Goal: Task Accomplishment & Management: Complete application form

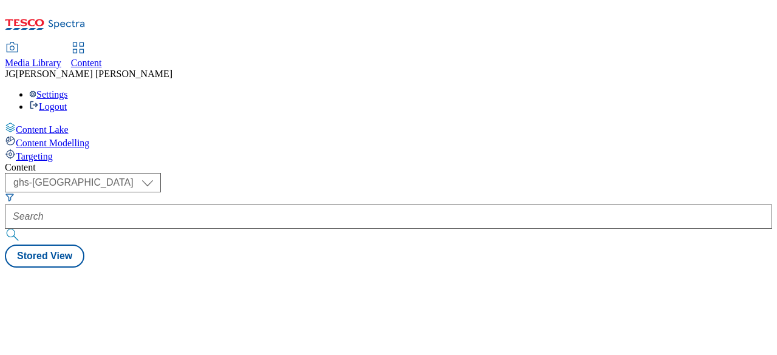
select select "ghs-[GEOGRAPHIC_DATA]"
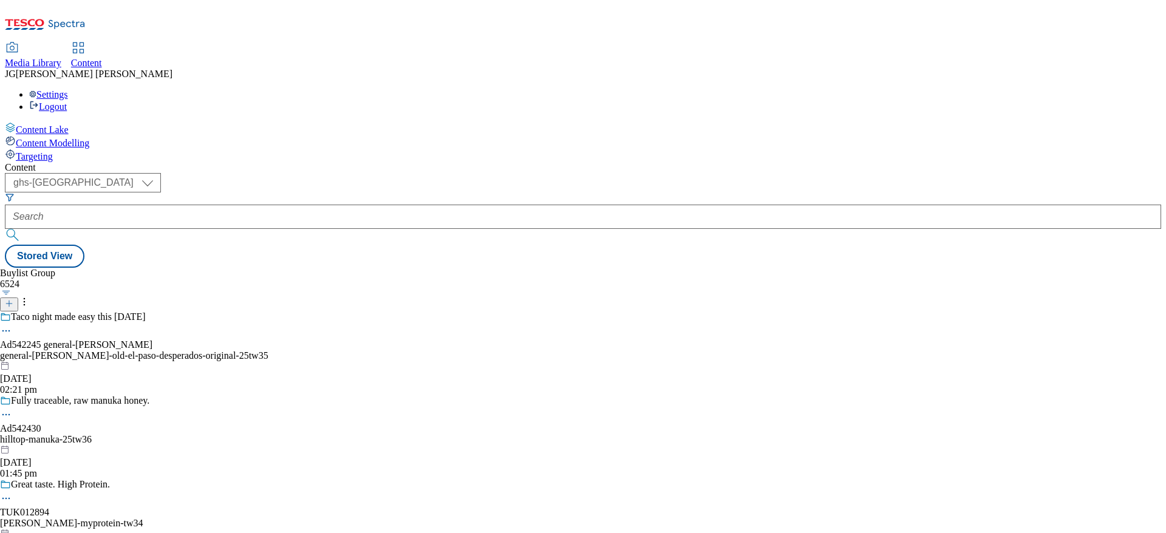
click at [18, 297] on button at bounding box center [9, 304] width 18 height 14
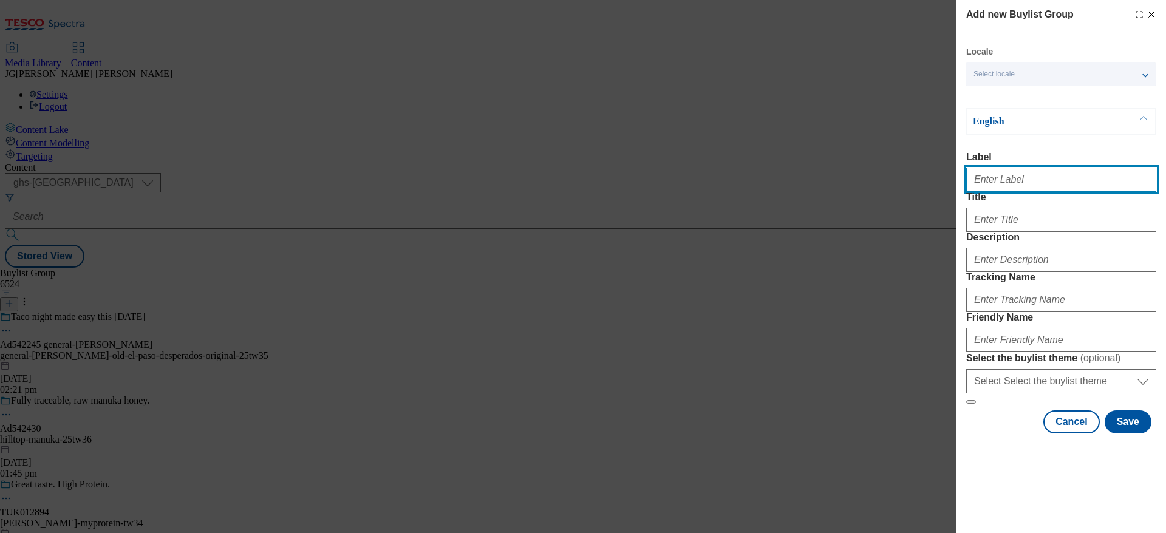
click at [776, 189] on input "Label" at bounding box center [1061, 180] width 190 height 24
paste input "TUK013361"
type input "TUK013361"
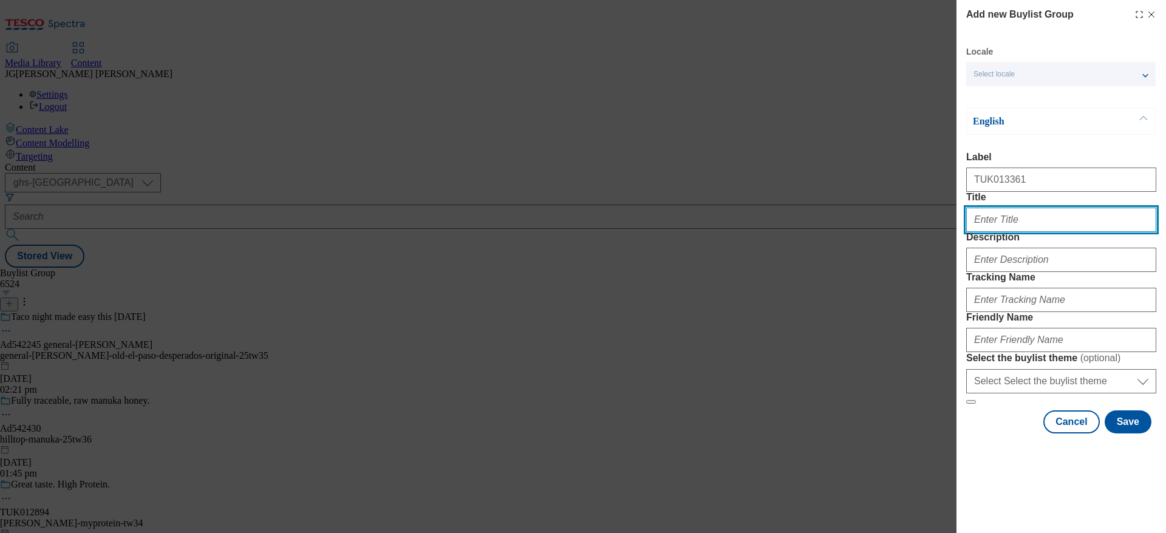
click at [776, 232] on input "Title" at bounding box center [1061, 220] width 190 height 24
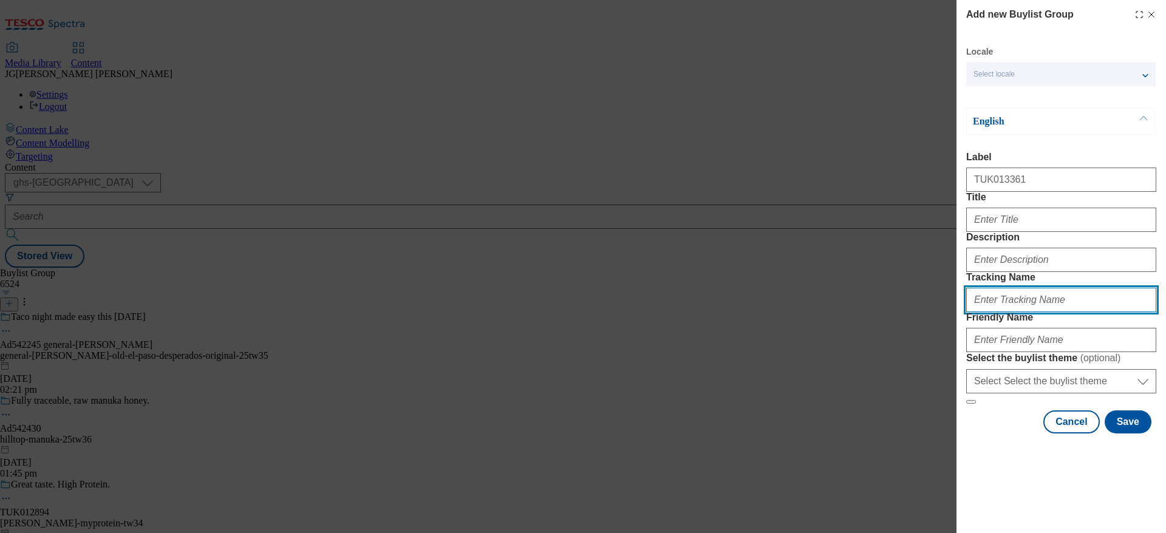
click at [776, 312] on input "Tracking Name" at bounding box center [1061, 300] width 190 height 24
paste input "TUK013361"
type input "dh_TUK013361"
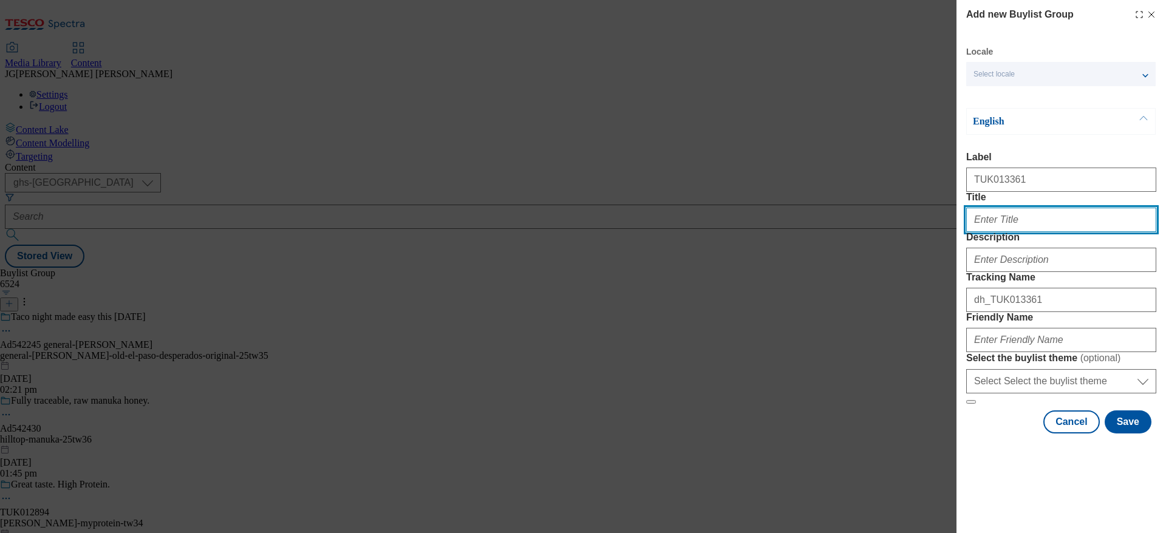
click at [776, 232] on input "Title" at bounding box center [1061, 220] width 190 height 24
type input "s"
type input "Shreddies - Try with Hot Milk"
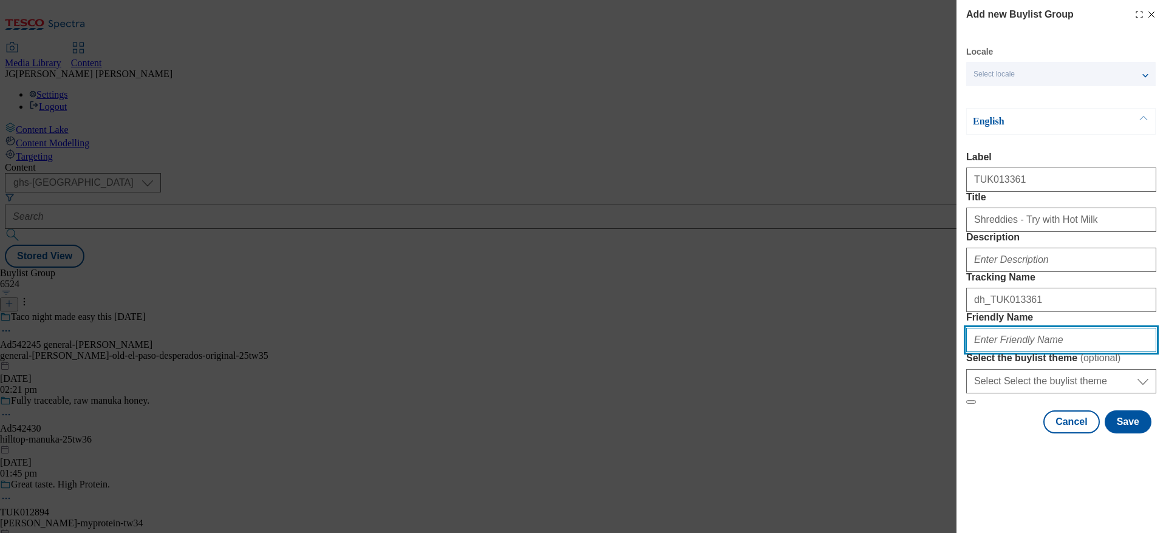
click at [776, 352] on input "Friendly Name" at bounding box center [1061, 340] width 190 height 24
type input "shreddies-tw34"
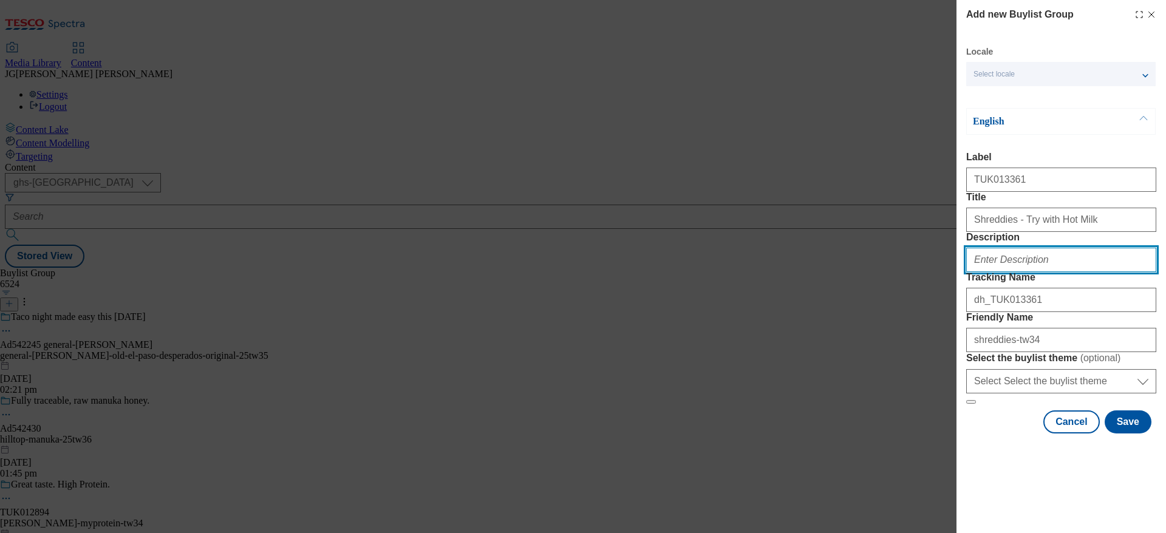
click at [776, 265] on input "Description" at bounding box center [1061, 260] width 190 height 24
click at [776, 355] on div "Add new Buylist Group Locale Select locale English Welsh English Label TUK01336…" at bounding box center [583, 266] width 1166 height 533
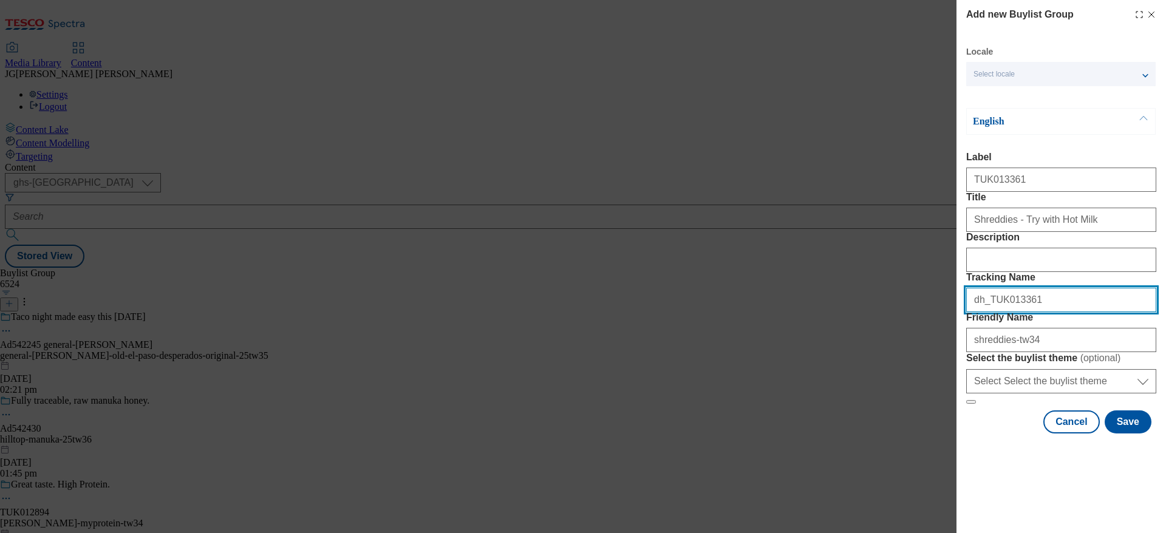
drag, startPoint x: 980, startPoint y: 317, endPoint x: 967, endPoint y: 318, distance: 13.4
click at [776, 312] on input "dh_TUK013361" at bounding box center [1061, 300] width 190 height 24
type input "DH_TUK013361"
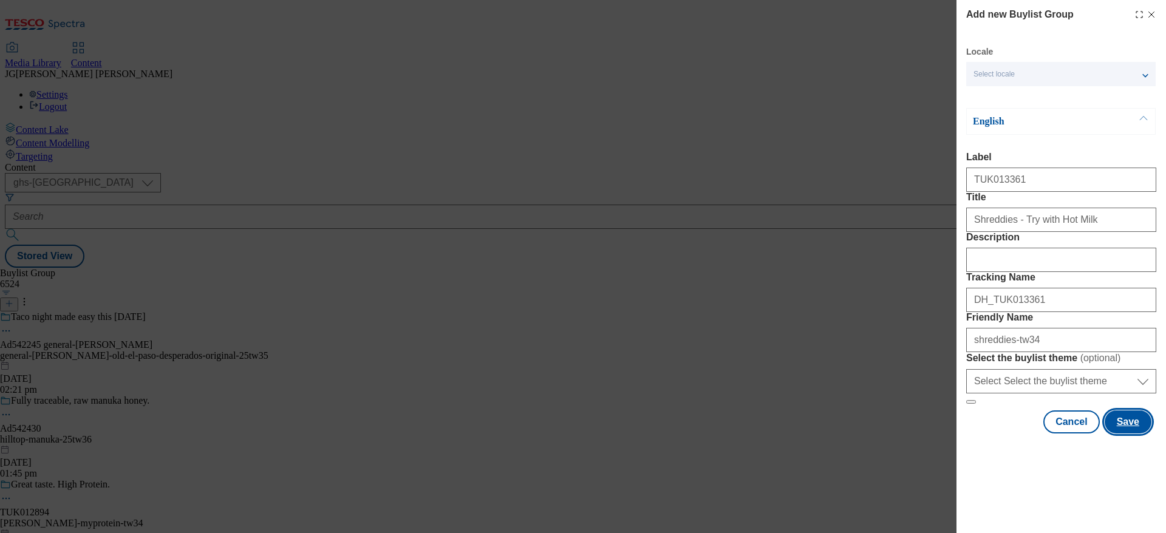
click at [776, 355] on button "Save" at bounding box center [1127, 421] width 47 height 23
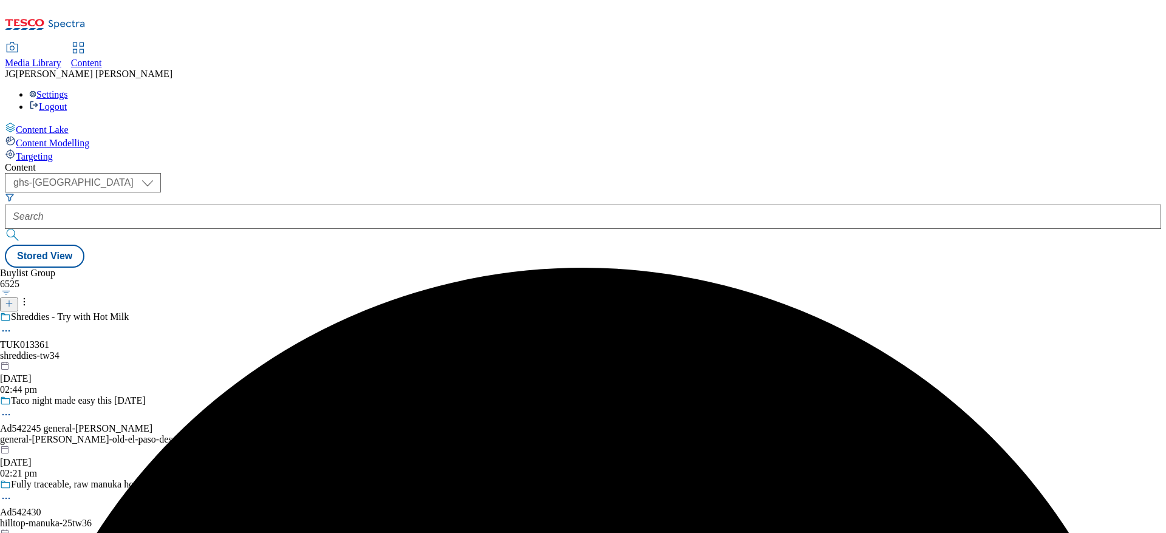
click at [268, 311] on div "Shreddies - Try with Hot Milk TUK013361 shreddies-tw34 [DATE] 02:44 pm" at bounding box center [134, 353] width 268 height 84
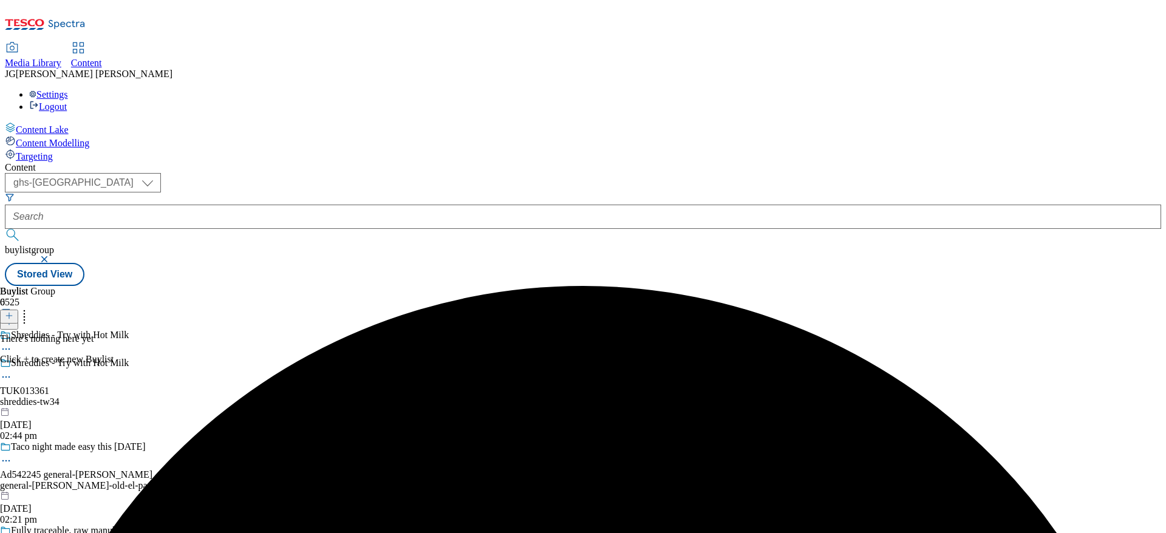
click at [18, 310] on button at bounding box center [9, 317] width 18 height 14
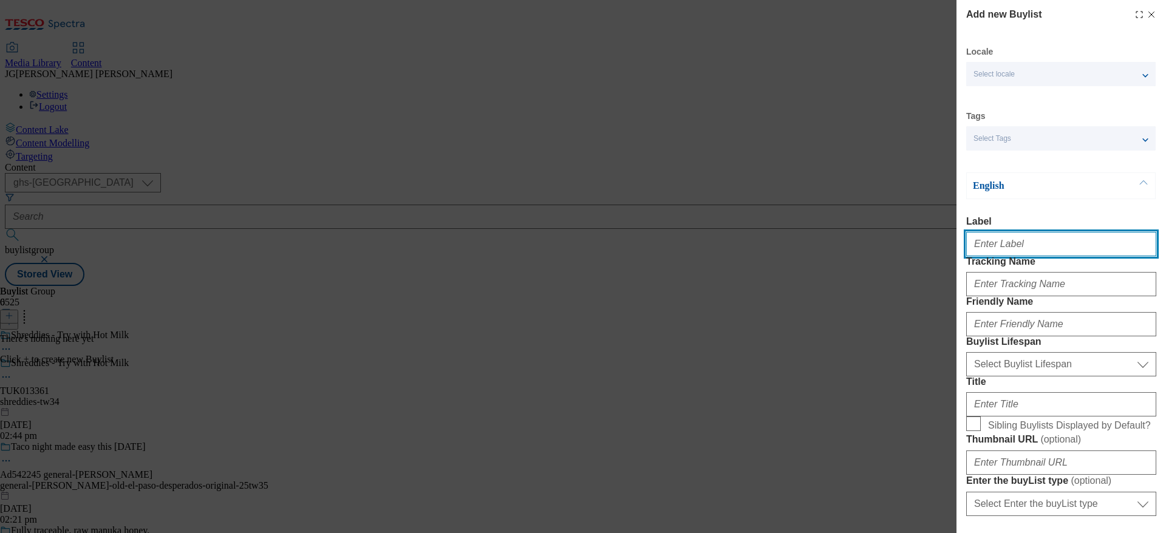
click at [776, 249] on input "Label" at bounding box center [1061, 244] width 190 height 24
paste input "Add some warmth to your cold mornings by trying your Shreddies with hot milk."
type input "Add some warmth to your cold mornings by trying your Shreddies with hot milk."
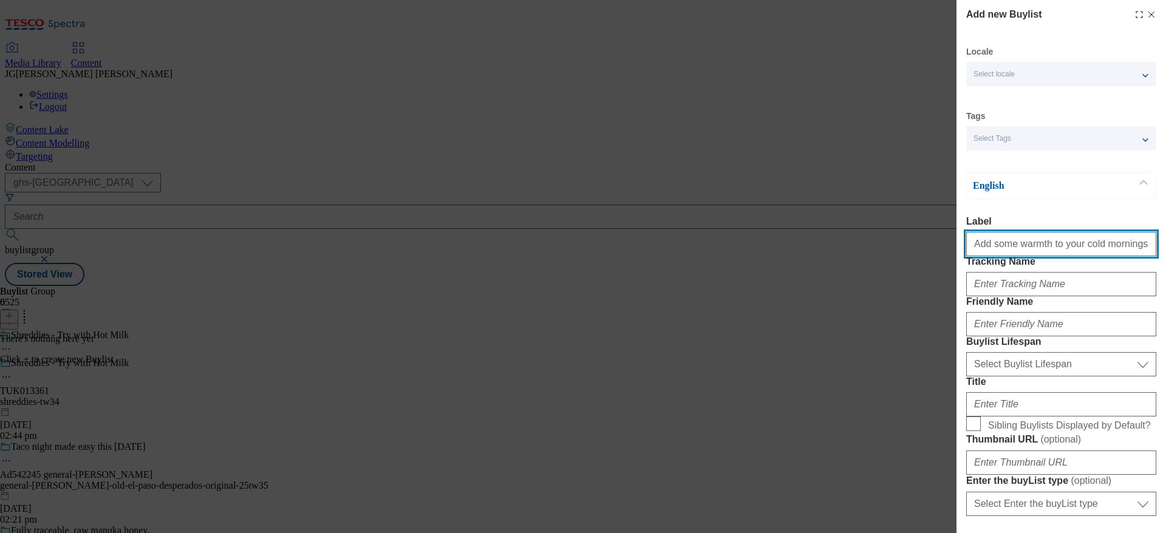
click at [776, 249] on input "Add some warmth to your cold mornings by trying your Shreddies with hot milk." at bounding box center [1061, 244] width 190 height 24
drag, startPoint x: 973, startPoint y: 247, endPoint x: 1165, endPoint y: 253, distance: 191.9
click at [776, 253] on div "Add new Buylist Locale Select locale English Welsh Tags Select Tags fnf marketp…" at bounding box center [1060, 258] width 209 height 516
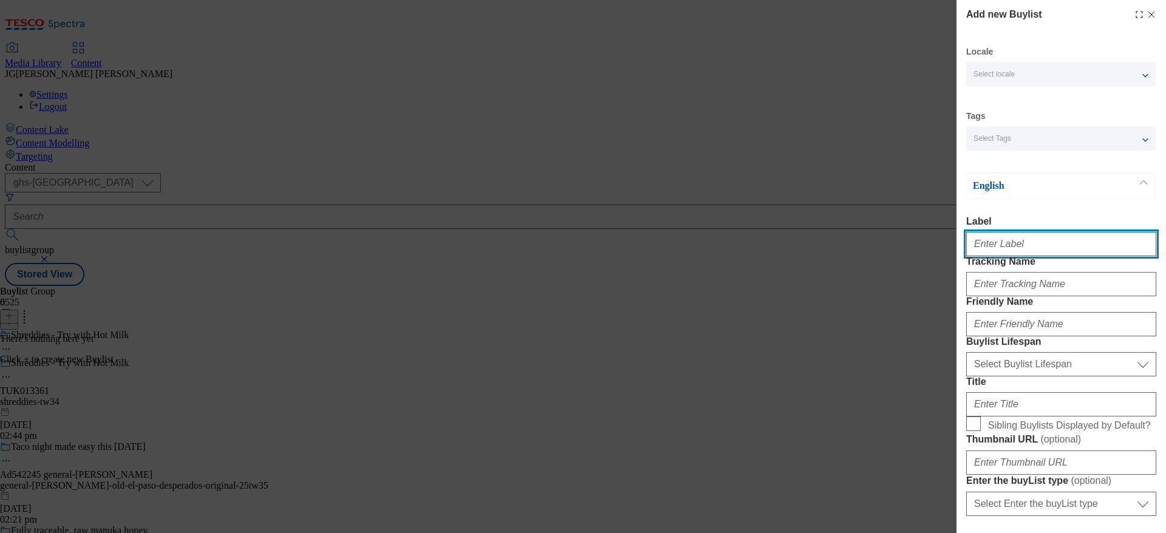
paste input "TUK013361"
type input "TUK013361"
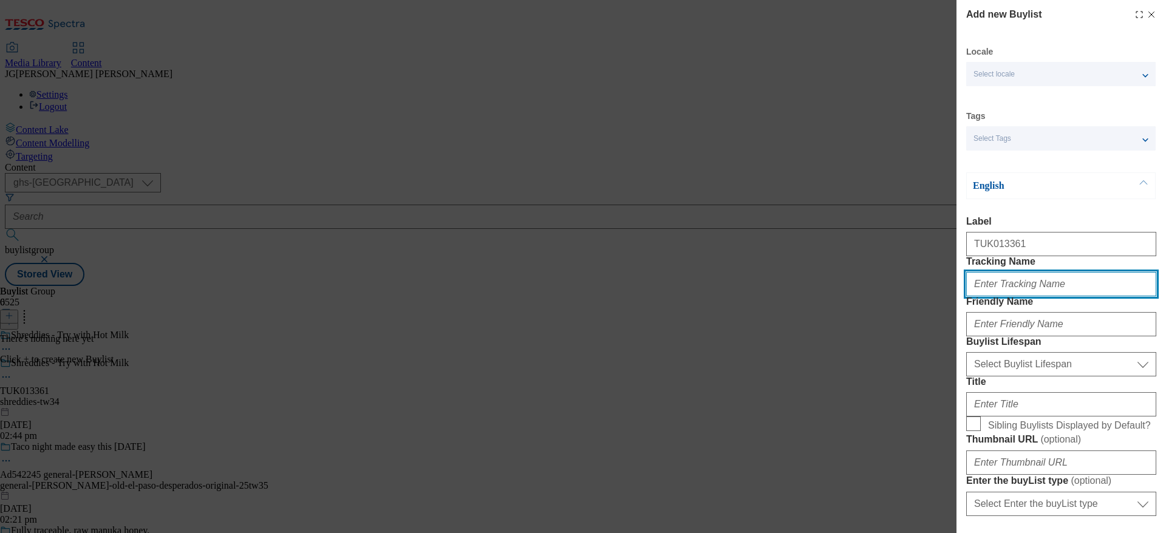
click at [776, 296] on input "Tracking Name" at bounding box center [1061, 284] width 190 height 24
paste input "TUK013361"
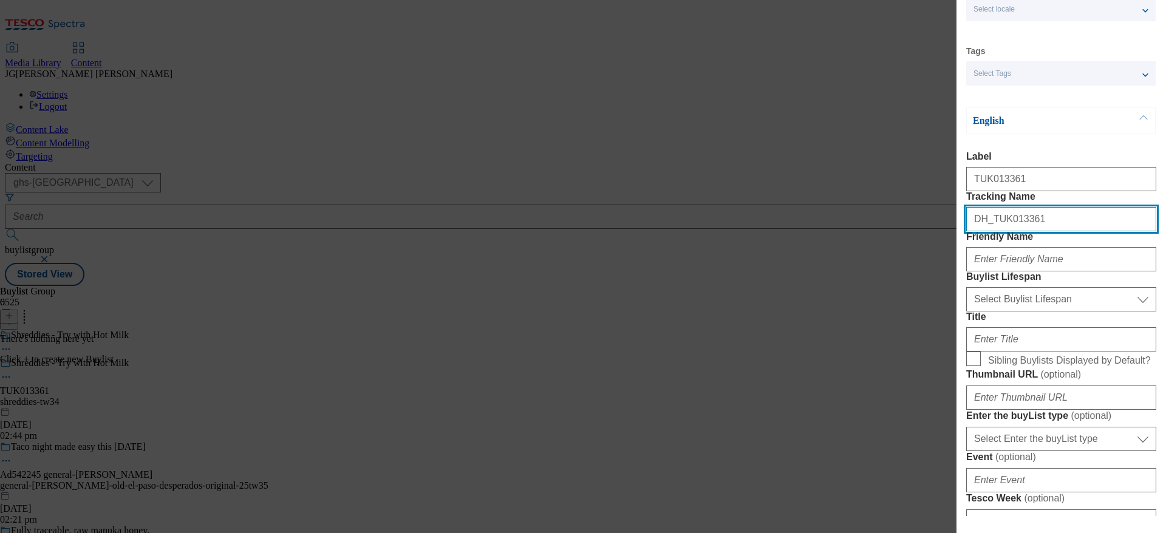
scroll to position [91, 5]
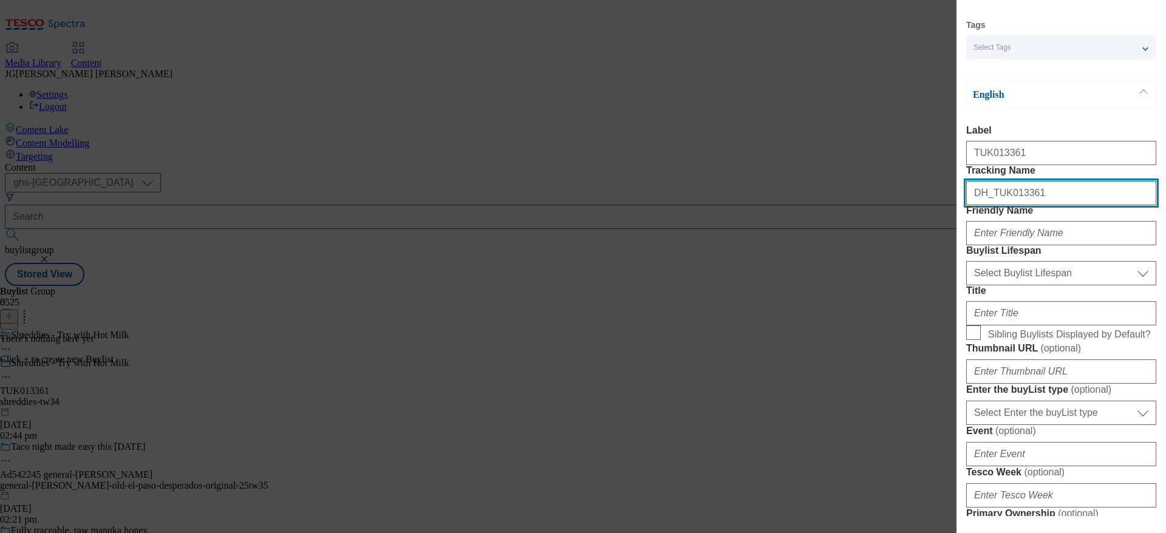
type input "DH_TUK013361"
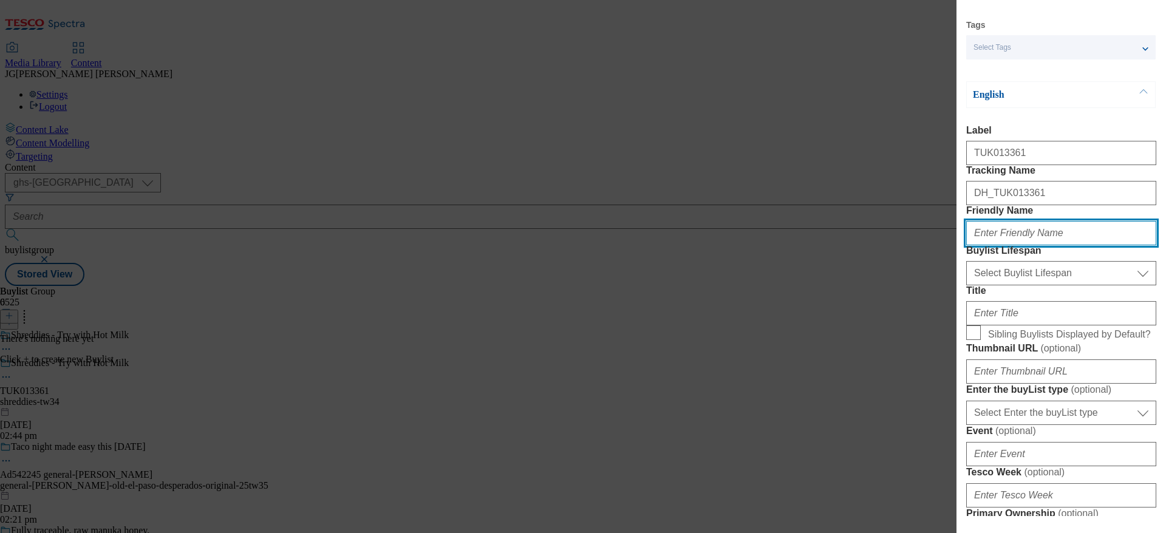
click at [776, 245] on input "Friendly Name" at bounding box center [1061, 233] width 190 height 24
type input "tw34"
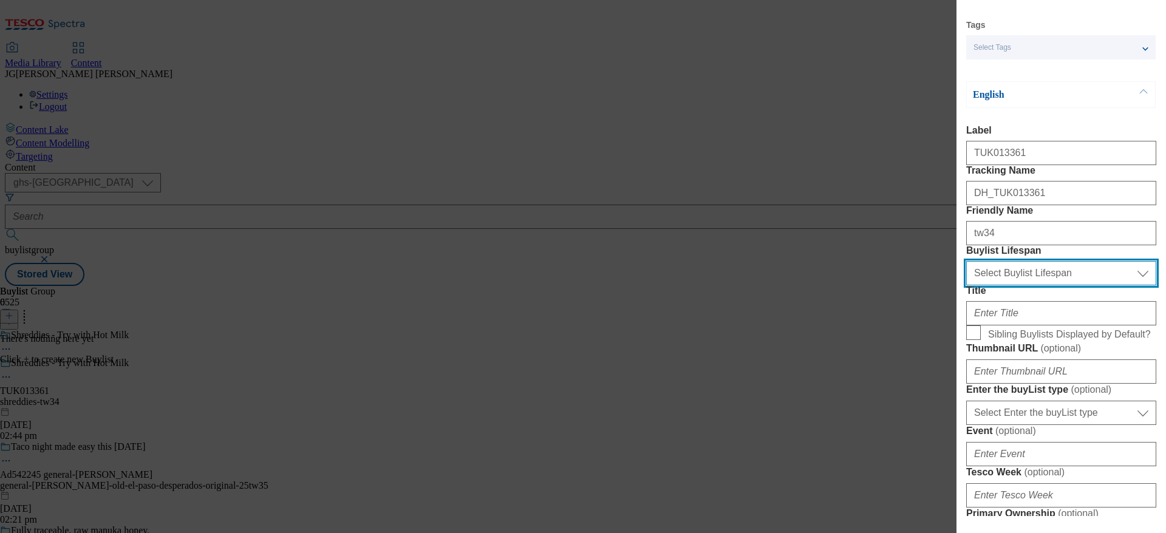
click at [776, 285] on select "Select Buylist Lifespan evergreen seasonal tactical" at bounding box center [1061, 273] width 190 height 24
select select "evergreen"
click at [776, 285] on select "Select Buylist Lifespan evergreen seasonal tactical" at bounding box center [1061, 273] width 190 height 24
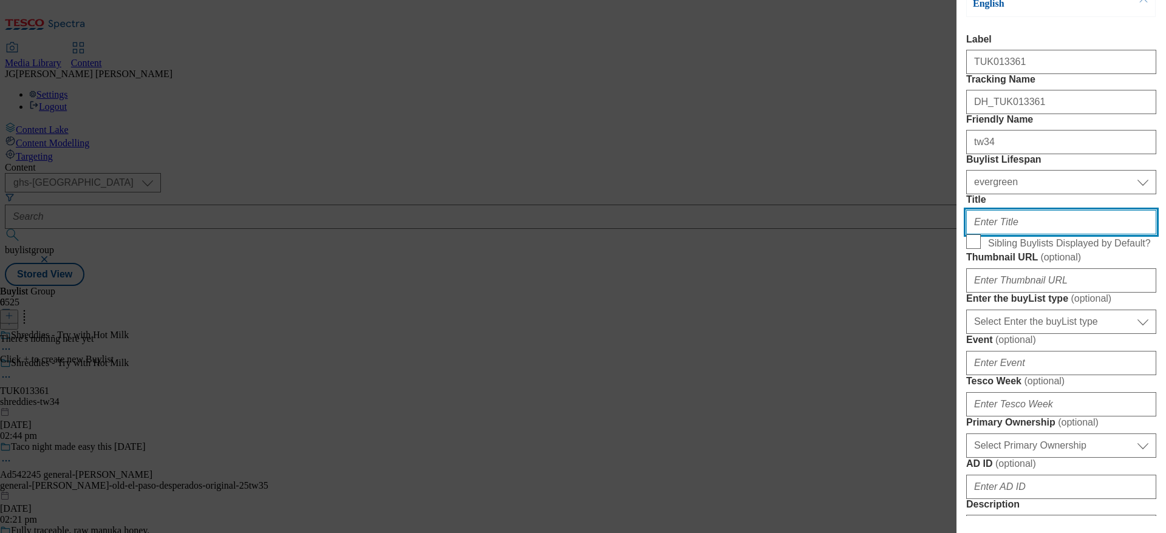
click at [776, 234] on input "Title" at bounding box center [1061, 222] width 190 height 24
paste input "Add some warmth to your cold mornings by trying your Shreddies with hot milk."
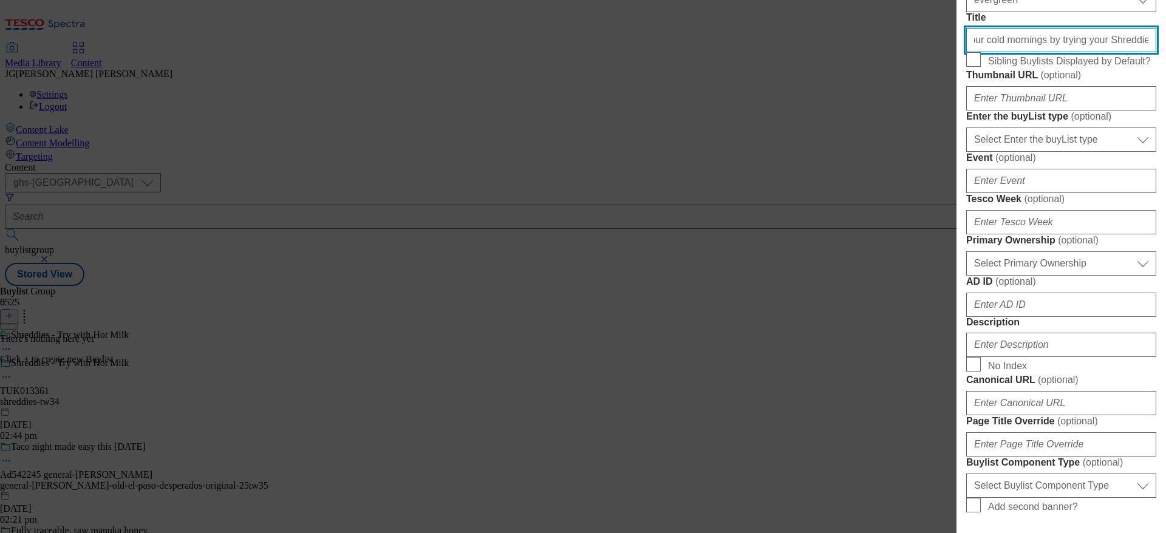
scroll to position [455, 5]
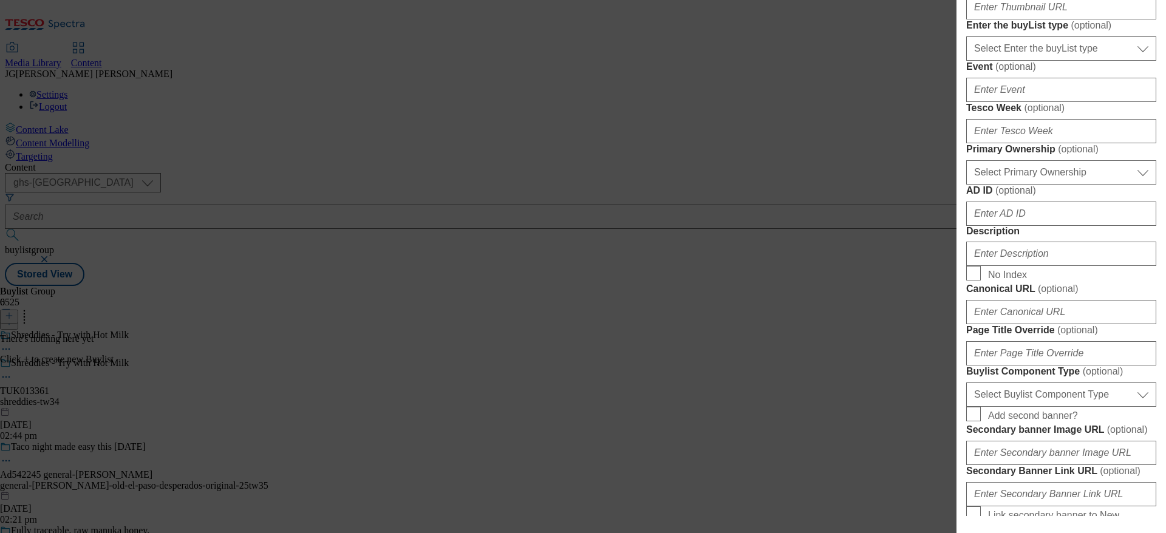
type input "Add some warmth to your cold mornings by trying your Shreddies with hot milk."
click at [776, 143] on input "Tesco Week ( optional )" at bounding box center [1061, 131] width 190 height 24
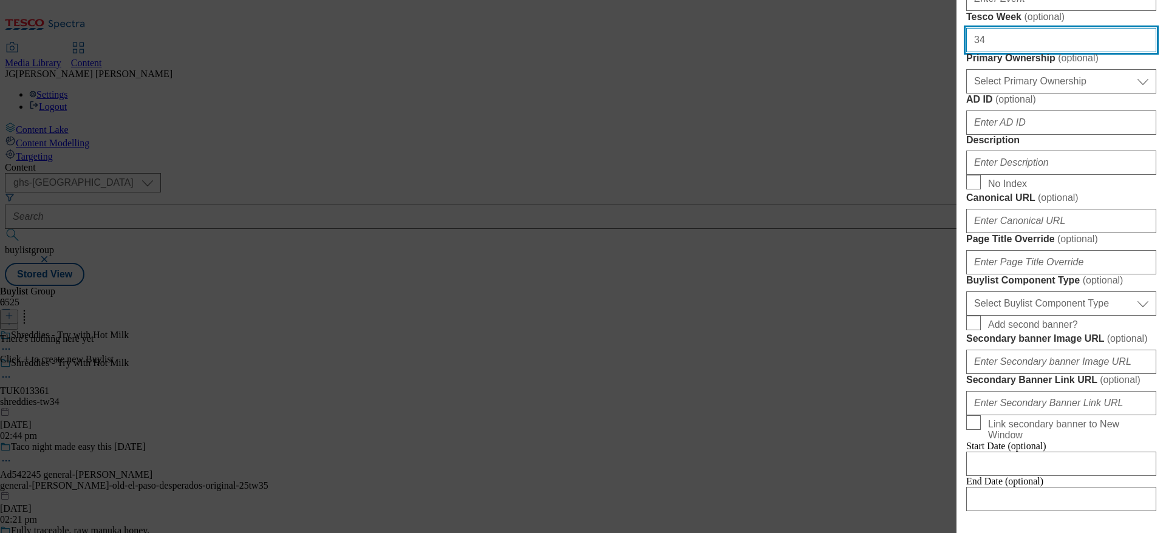
scroll to position [637, 5]
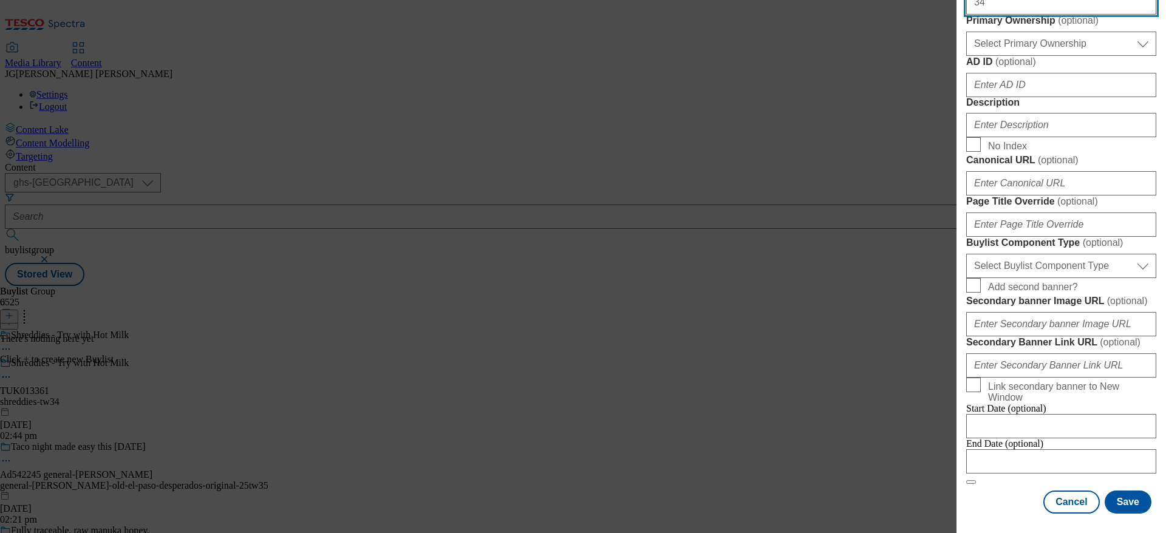
type input "34"
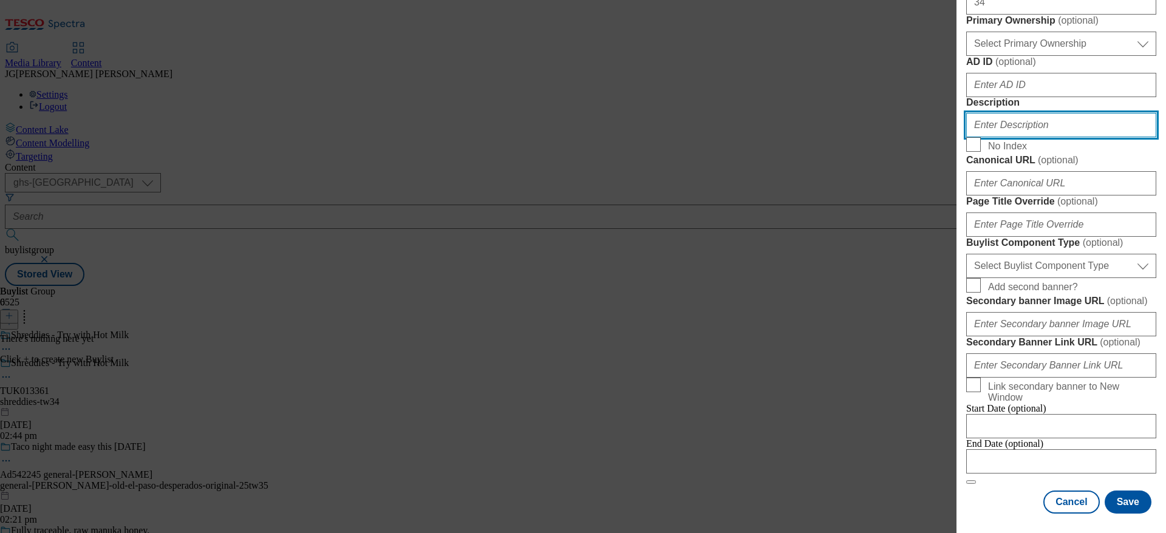
click at [776, 137] on input "Description" at bounding box center [1061, 125] width 190 height 24
click at [776, 302] on div "Add new Buylist Locale Select locale English Welsh Tags Select Tags fnf marketp…" at bounding box center [583, 266] width 1166 height 533
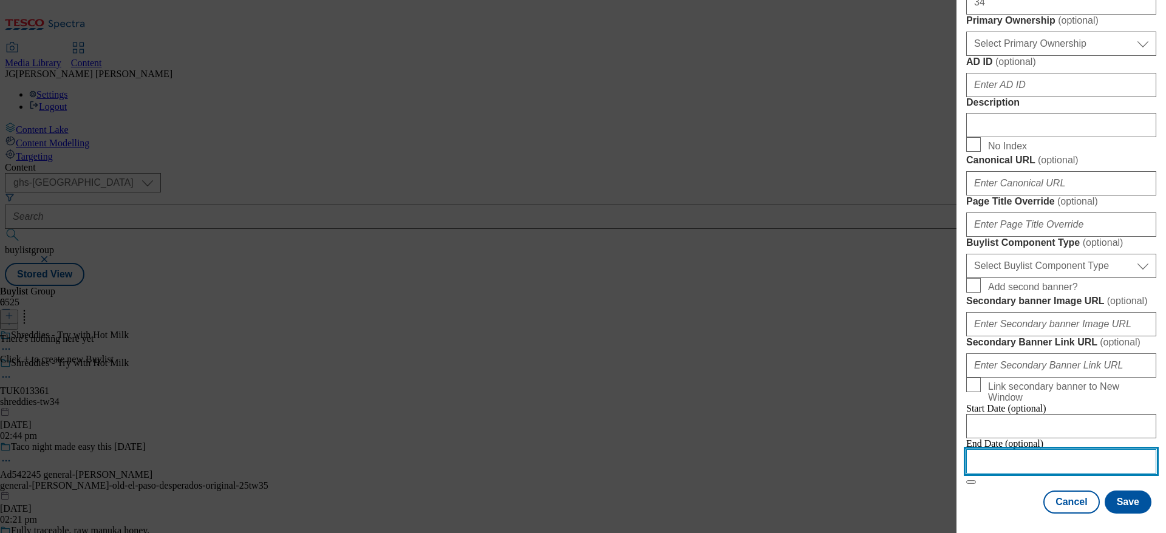
click at [776, 355] on input "Modal" at bounding box center [1061, 461] width 190 height 24
select select "2025"
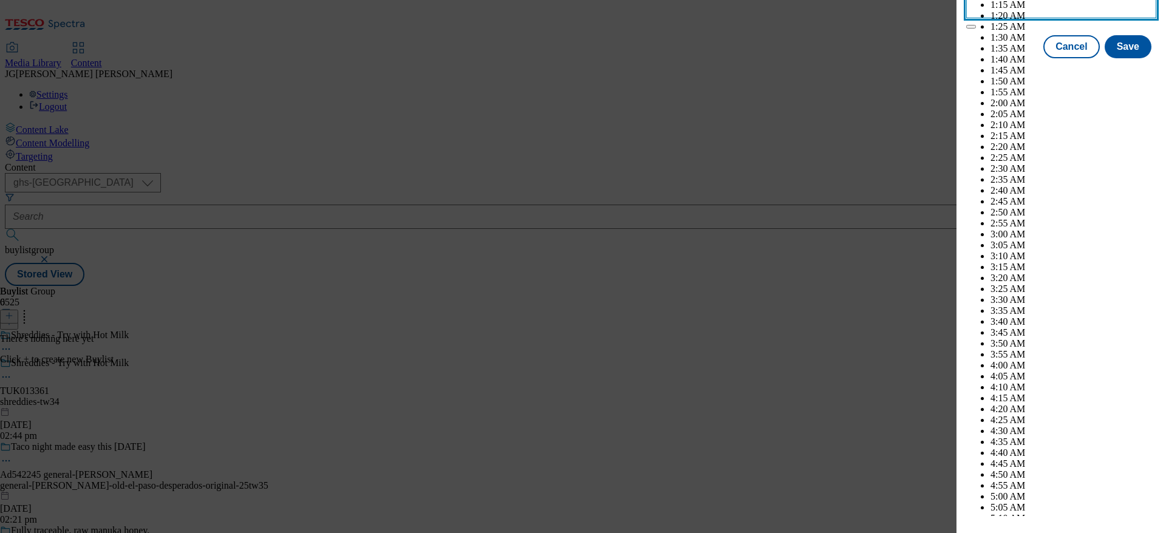
click at [776, 18] on input "select Zone ( optional )" at bounding box center [1061, 6] width 190 height 24
select select "December"
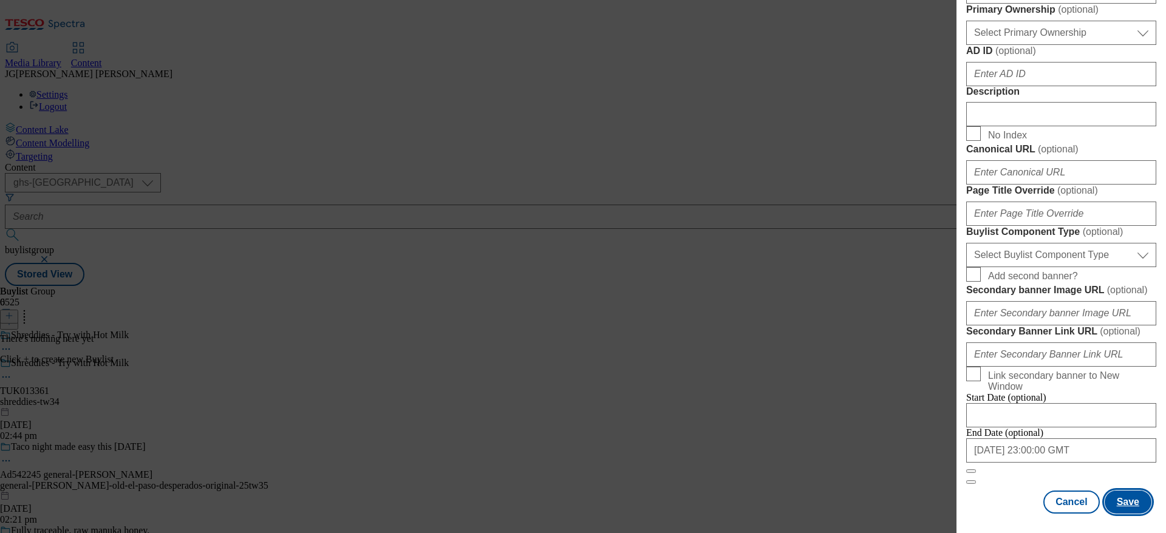
click at [776, 355] on button "Save" at bounding box center [1127, 502] width 47 height 23
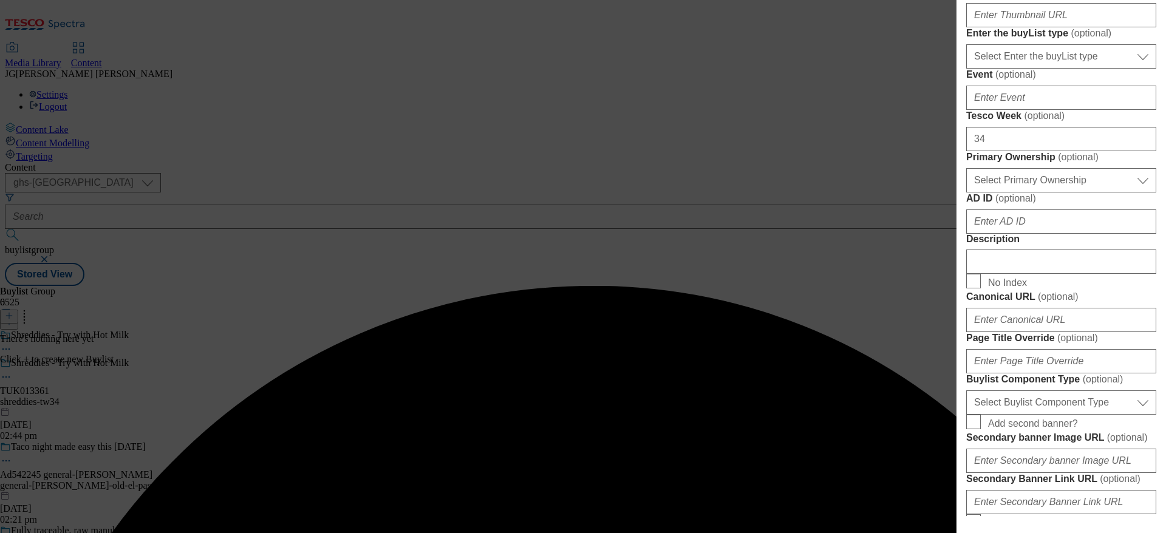
scroll to position [326, 5]
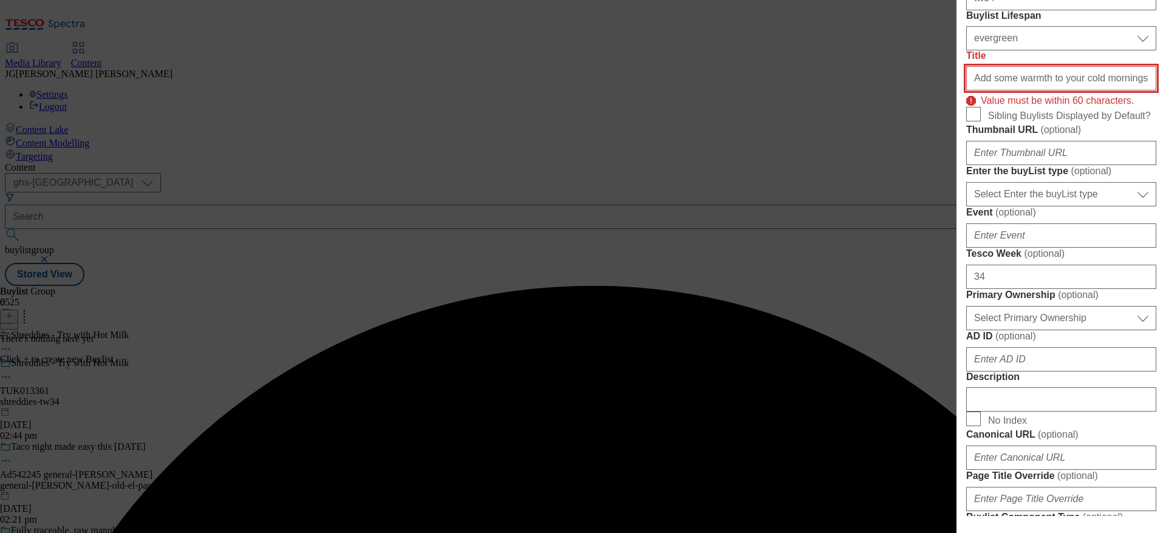
click at [776, 90] on input "Add some warmth to your cold mornings by trying your Shreddies with hot milk." at bounding box center [1061, 78] width 190 height 24
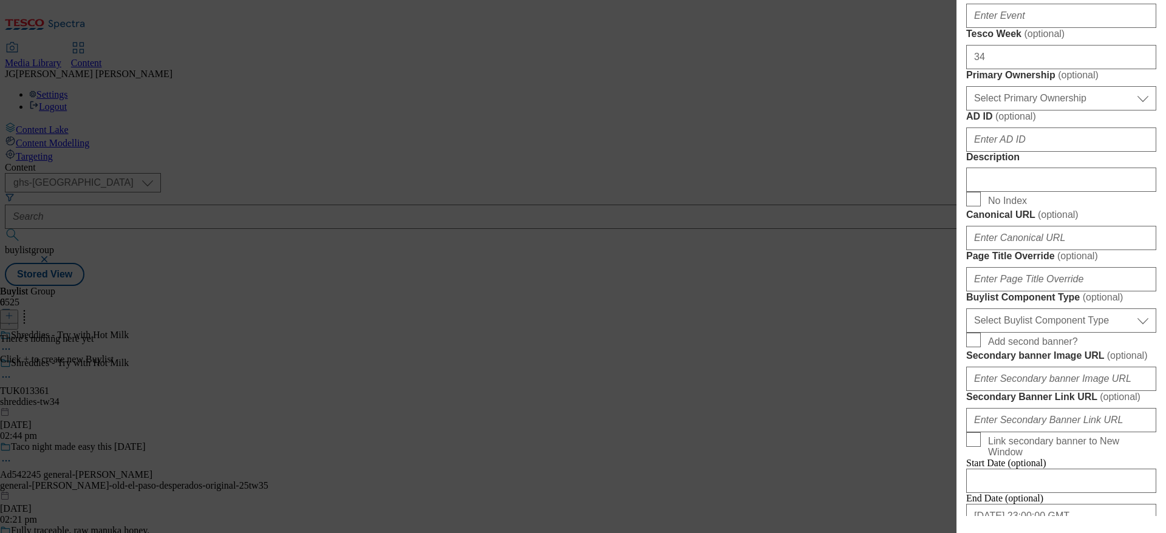
scroll to position [599, 5]
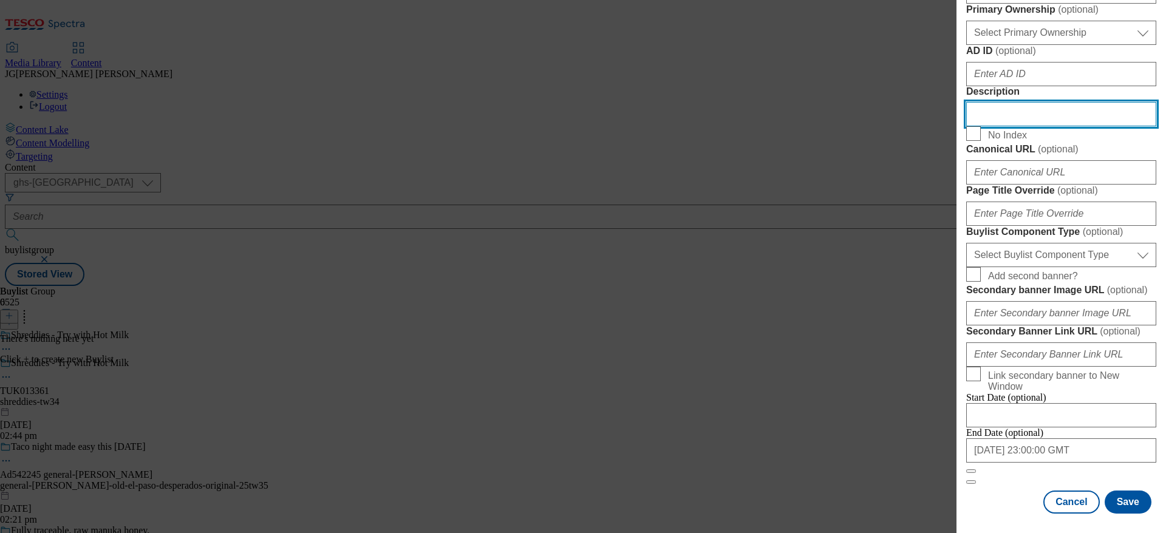
click at [776, 126] on input "Description" at bounding box center [1061, 114] width 190 height 24
paste input "Add some warmth to your cold mornings by trying your Shreddies with hot milk."
type input "Add some warmth to your cold mornings by trying your Shreddies with hot milk."
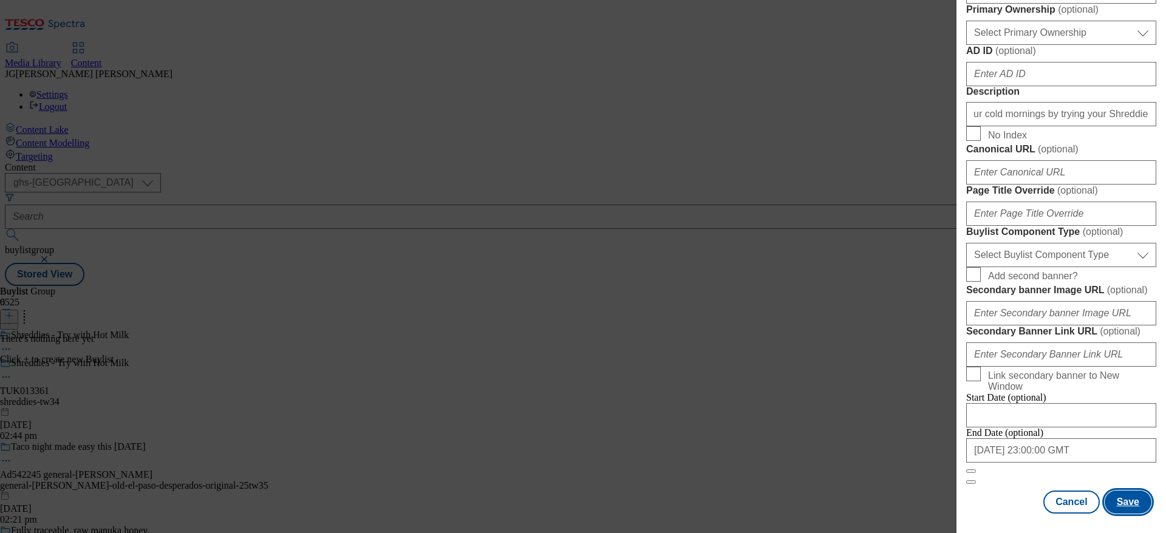
click at [776, 355] on button "Save" at bounding box center [1127, 502] width 47 height 23
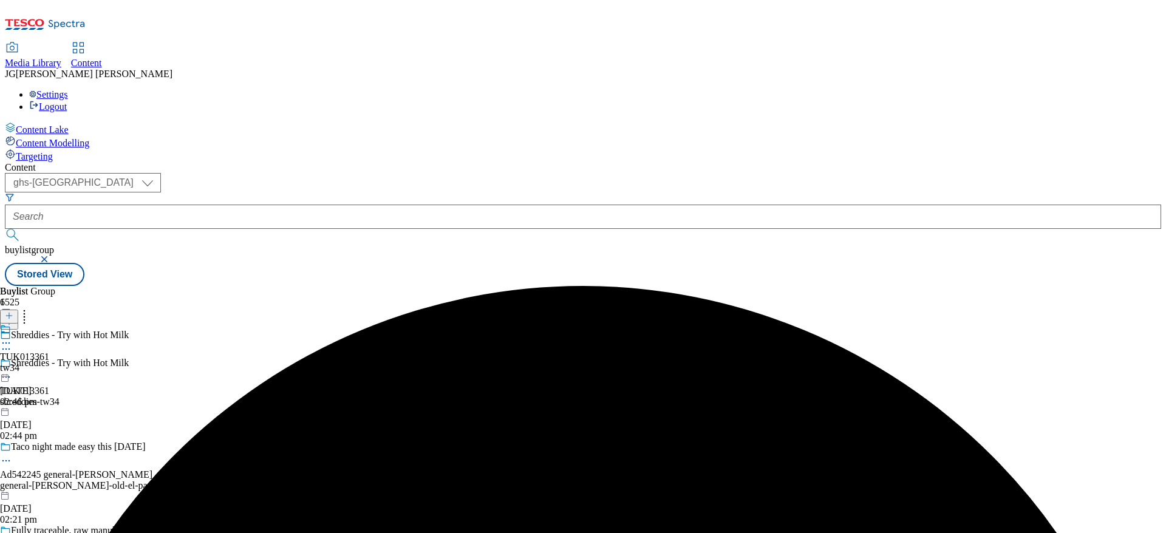
click at [268, 355] on div "Shreddies - Try with Hot Milk TUK013361 shreddies-tw34 [DATE] 02:44 pm" at bounding box center [134, 400] width 268 height 84
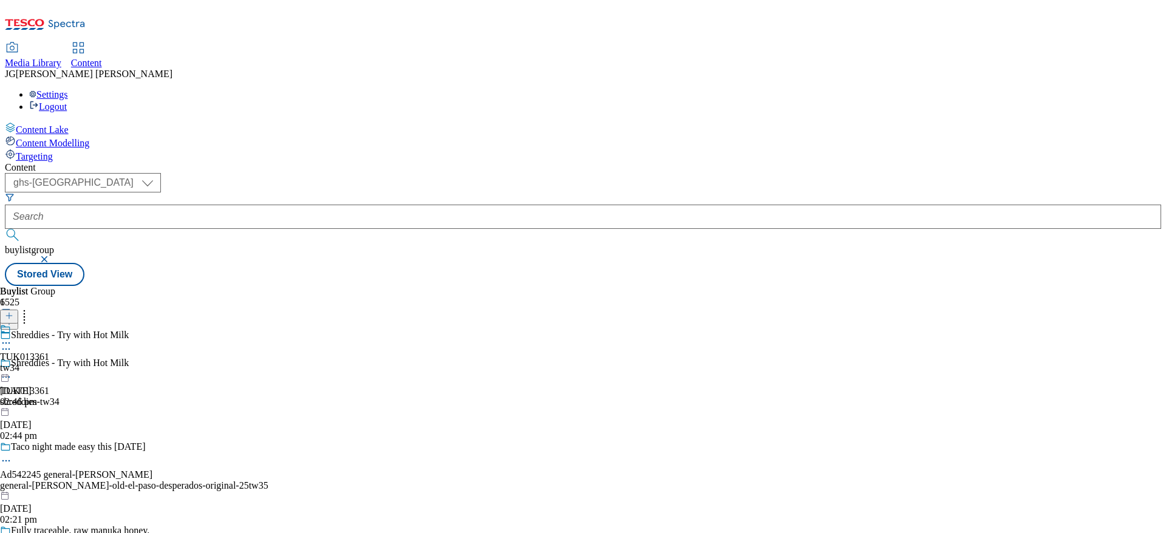
click at [12, 355] on icon at bounding box center [6, 377] width 12 height 12
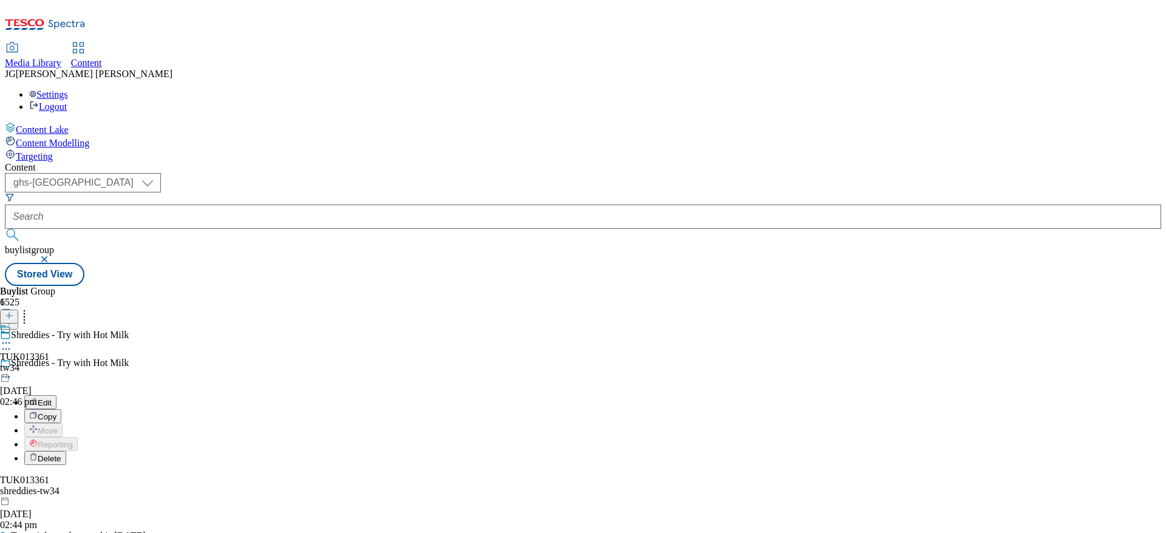
click at [56, 355] on button "Edit" at bounding box center [40, 402] width 32 height 14
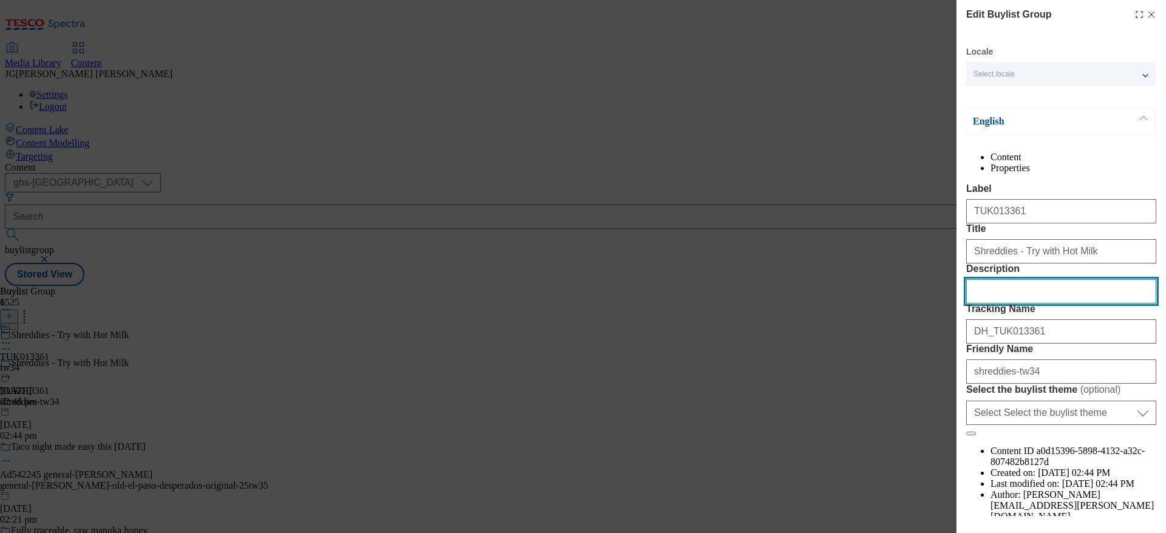
click at [776, 304] on input "Description" at bounding box center [1061, 291] width 190 height 24
paste input "Add some warmth to your cold mornings by trying your Shreddies with hot milk."
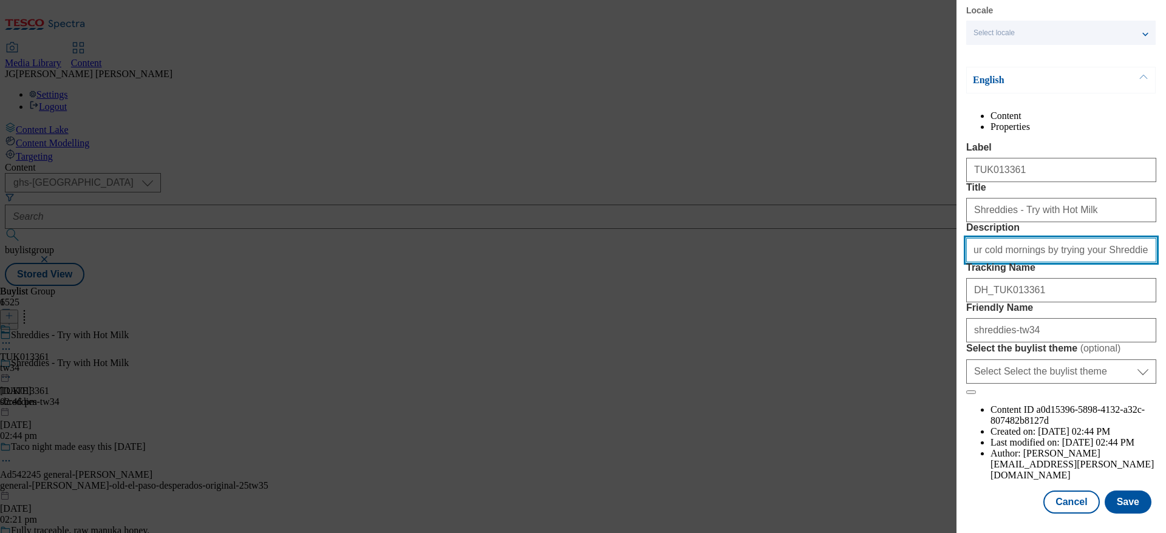
scroll to position [101, 0]
type input "Add some warmth to your cold mornings by trying your Shreddies with hot milk."
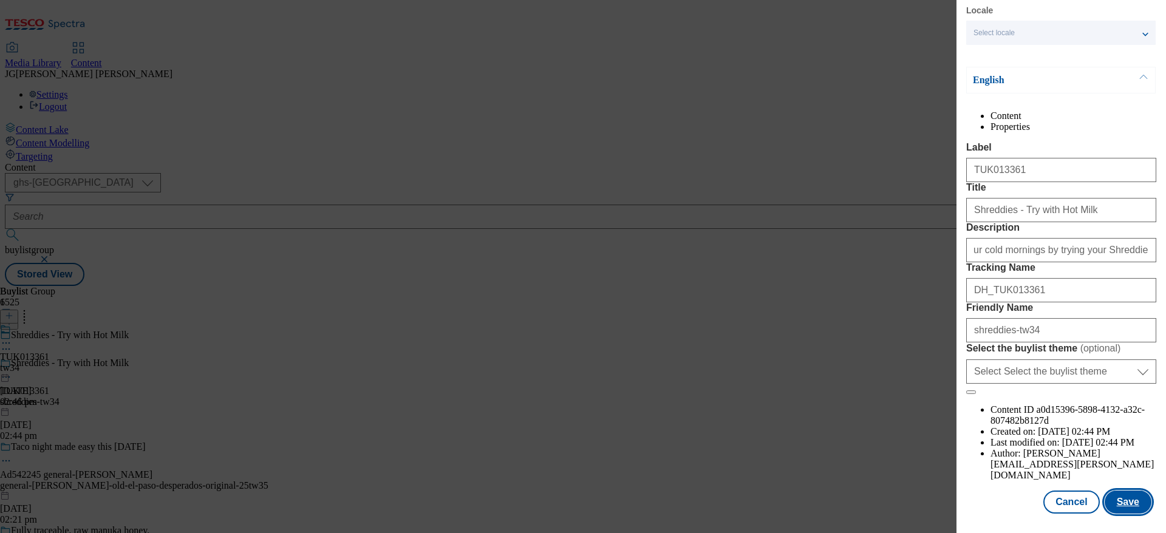
scroll to position [0, 0]
click at [776, 355] on button "Save" at bounding box center [1127, 502] width 47 height 23
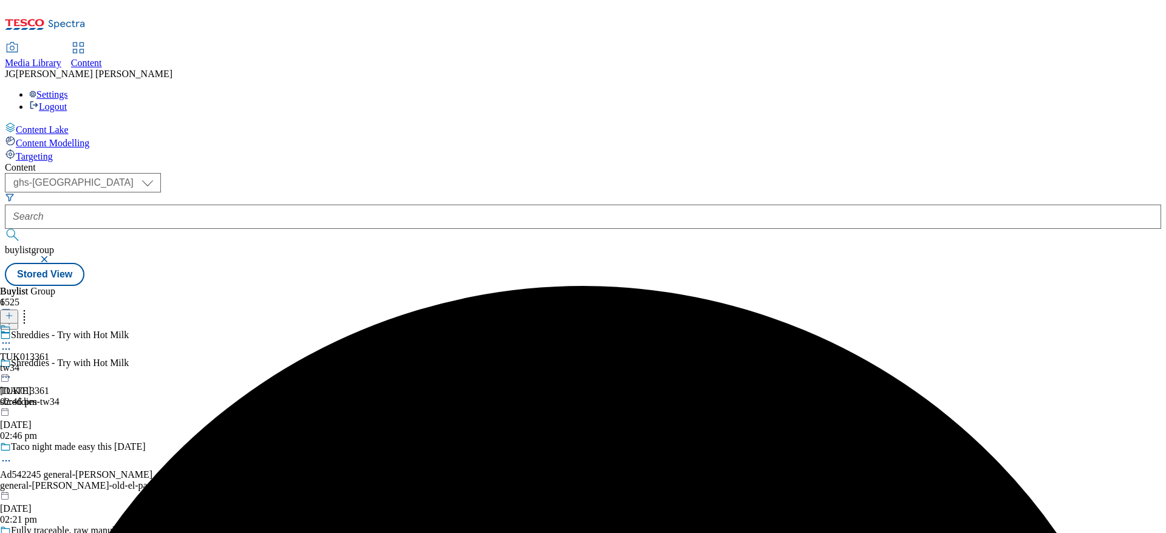
click at [49, 352] on div "TUK013361" at bounding box center [24, 357] width 49 height 11
click at [49, 352] on div "TUK013361 tw34 [DATE] 02:46 pm" at bounding box center [24, 394] width 49 height 84
click at [13, 311] on icon at bounding box center [9, 315] width 8 height 8
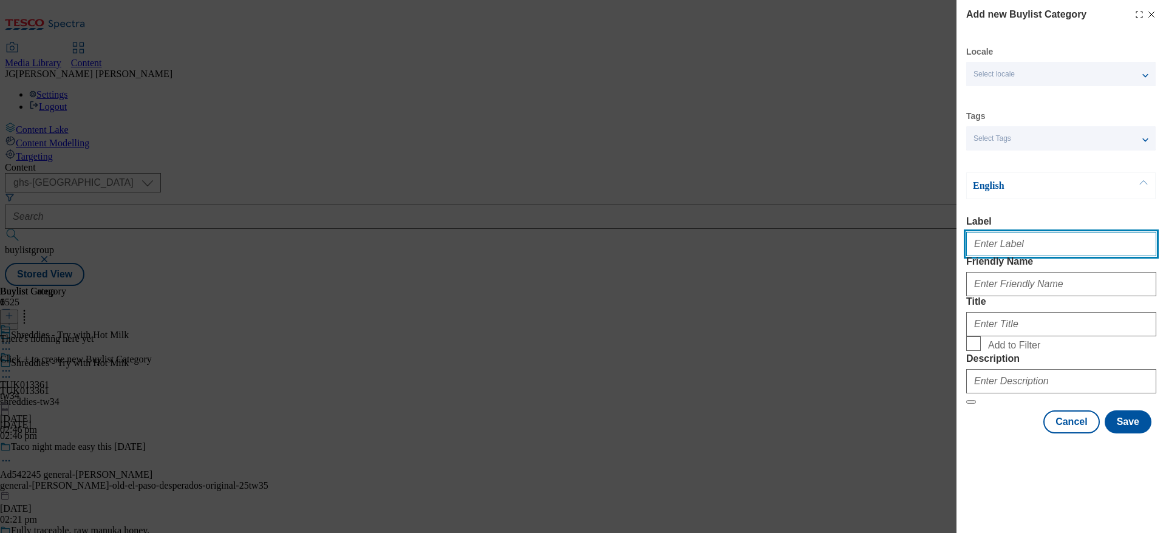
click at [776, 247] on input "Label" at bounding box center [1061, 244] width 190 height 24
paste input "TUK013361"
type input "TUK013361"
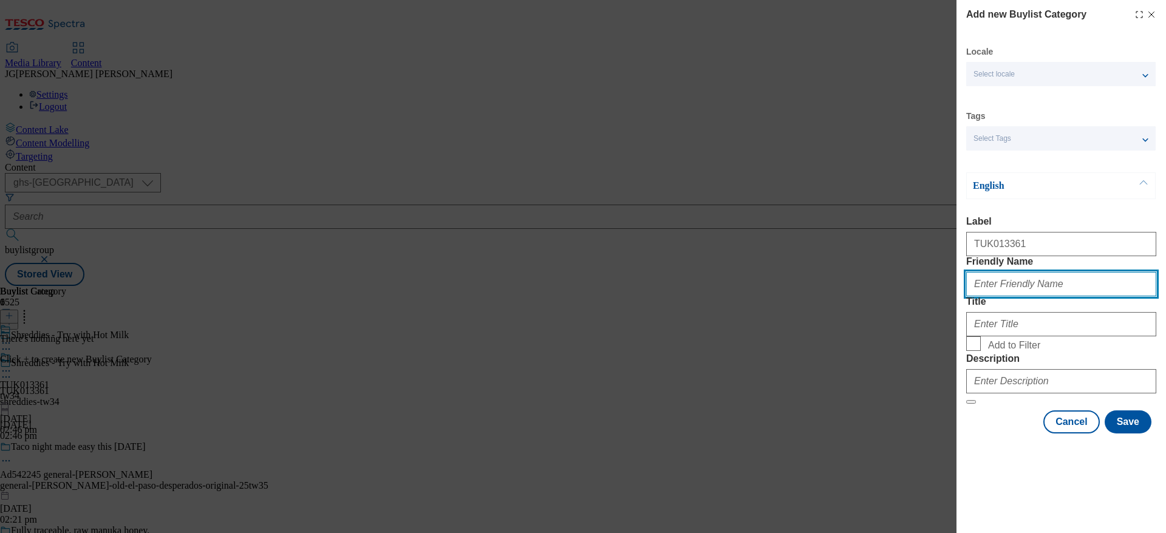
click at [776, 296] on input "Friendly Name" at bounding box center [1061, 284] width 190 height 24
type input "shreddies-hot-tw34"
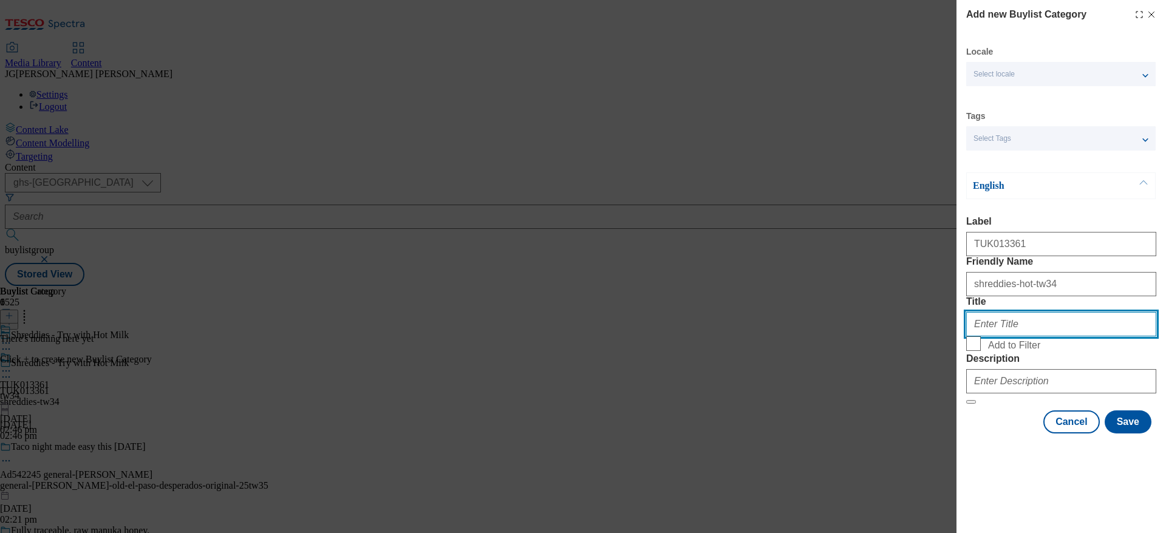
click at [776, 336] on input "Title" at bounding box center [1061, 324] width 190 height 24
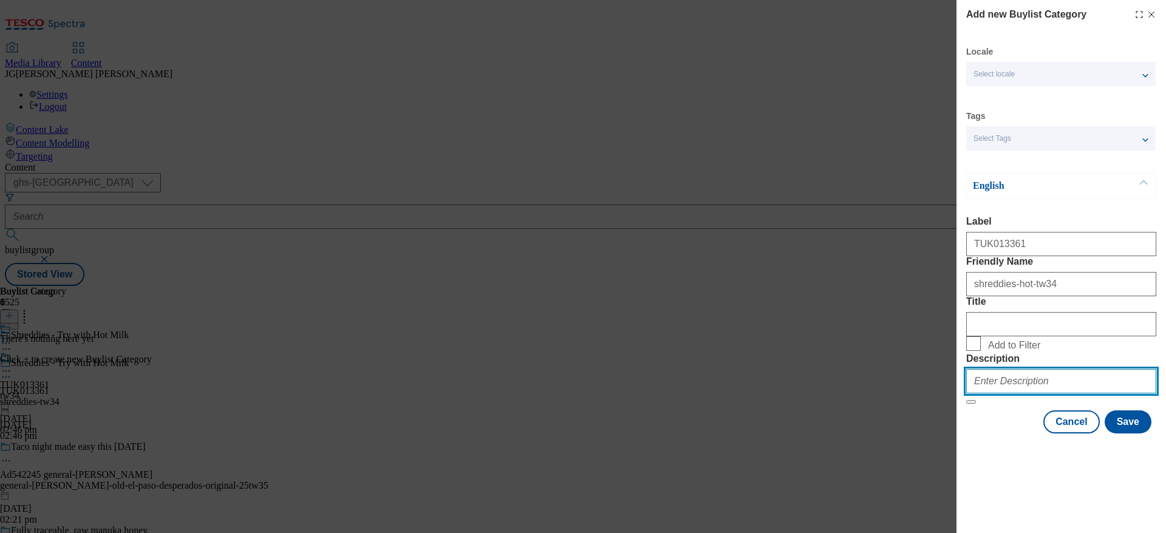
click at [776, 355] on input "Description" at bounding box center [1061, 381] width 190 height 24
click at [776, 355] on button "Save" at bounding box center [1127, 421] width 47 height 23
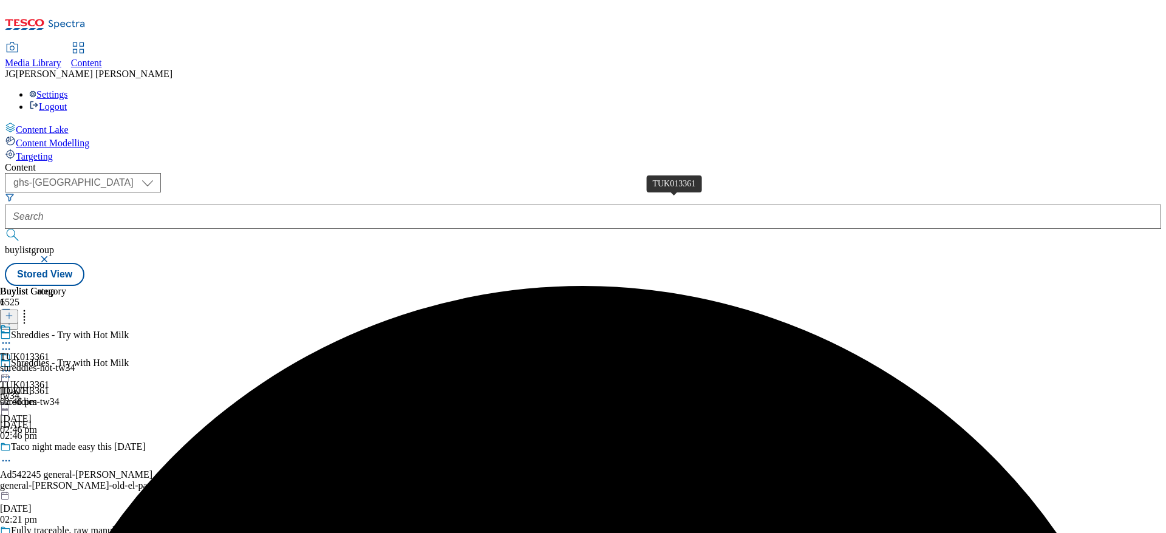
click at [49, 352] on div "TUK013361" at bounding box center [24, 357] width 49 height 11
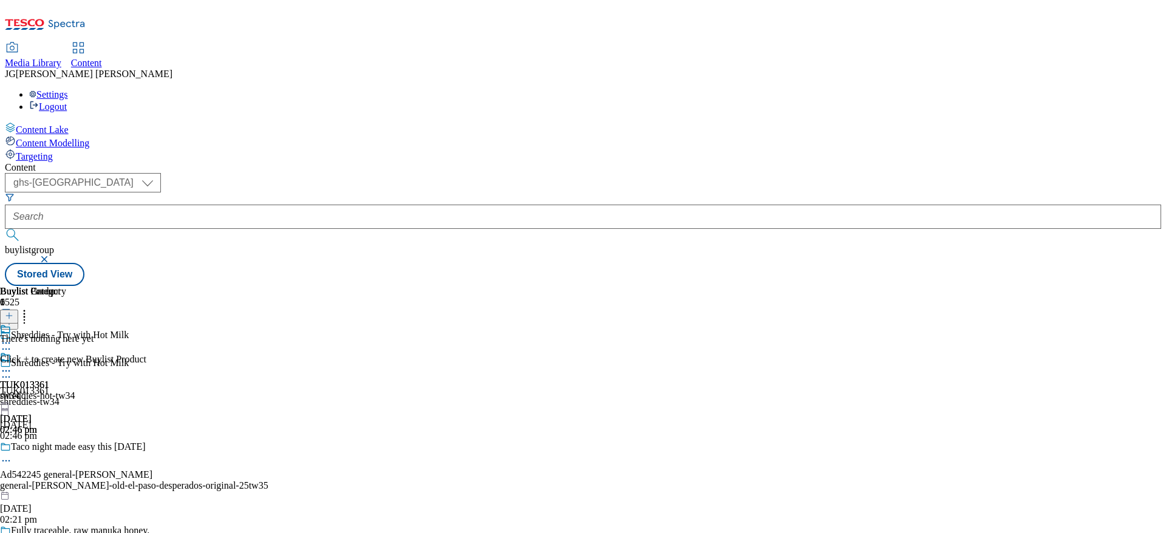
click at [13, 311] on icon at bounding box center [9, 315] width 8 height 8
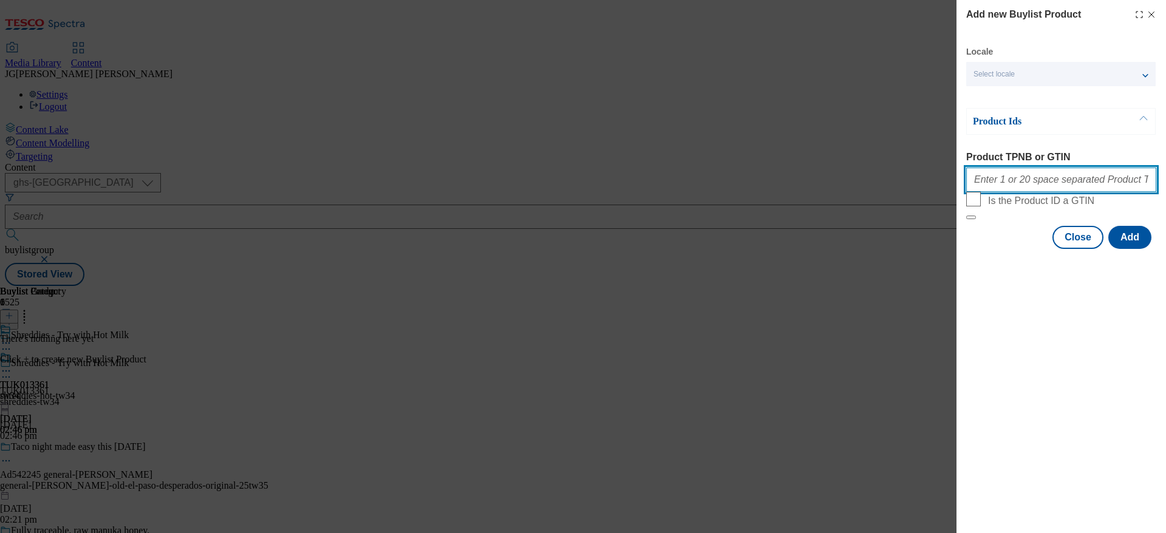
click at [776, 180] on input "Product TPNB or GTIN" at bounding box center [1061, 180] width 190 height 24
paste input "92911913"
paste input "90855078"
type input "92911913 90855078"
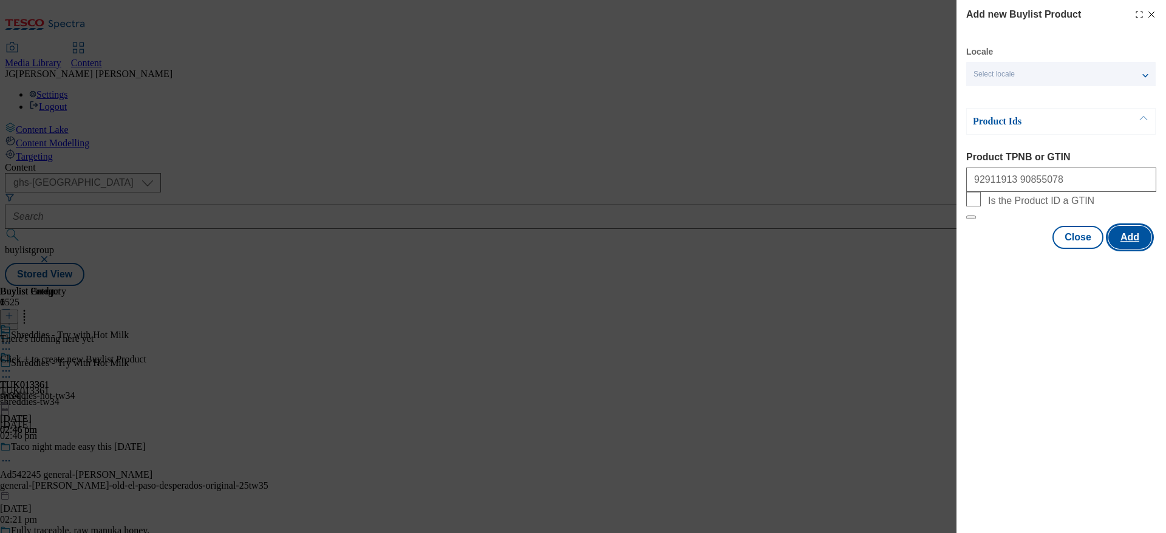
click at [776, 249] on button "Add" at bounding box center [1129, 237] width 43 height 23
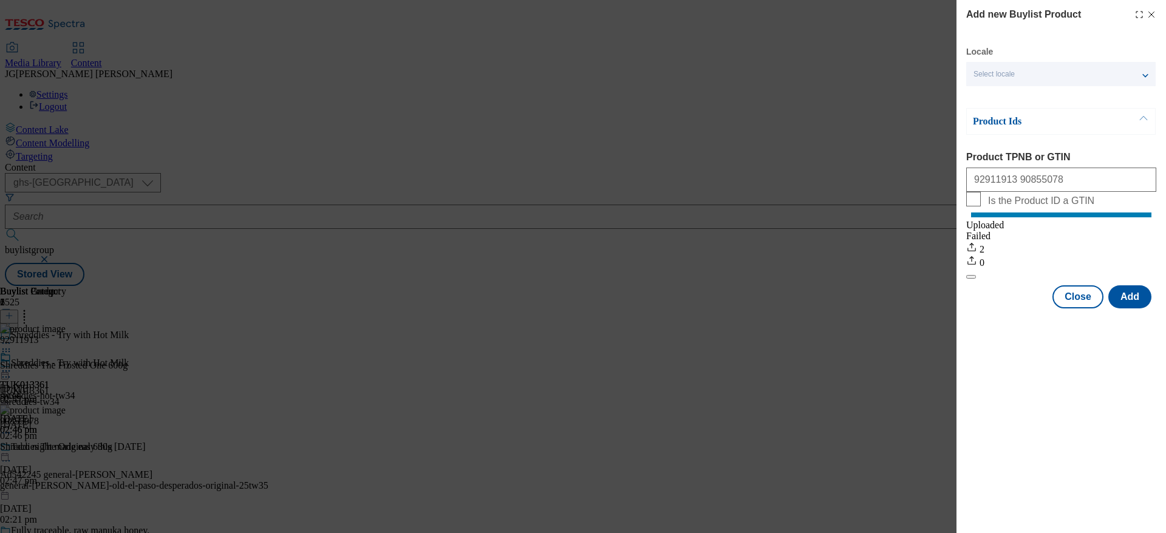
click at [776, 14] on div "Add new Buylist Product Locale Select locale English Welsh Product Ids Product …" at bounding box center [1060, 155] width 209 height 311
click at [776, 15] on icon "Modal" at bounding box center [1151, 15] width 10 height 10
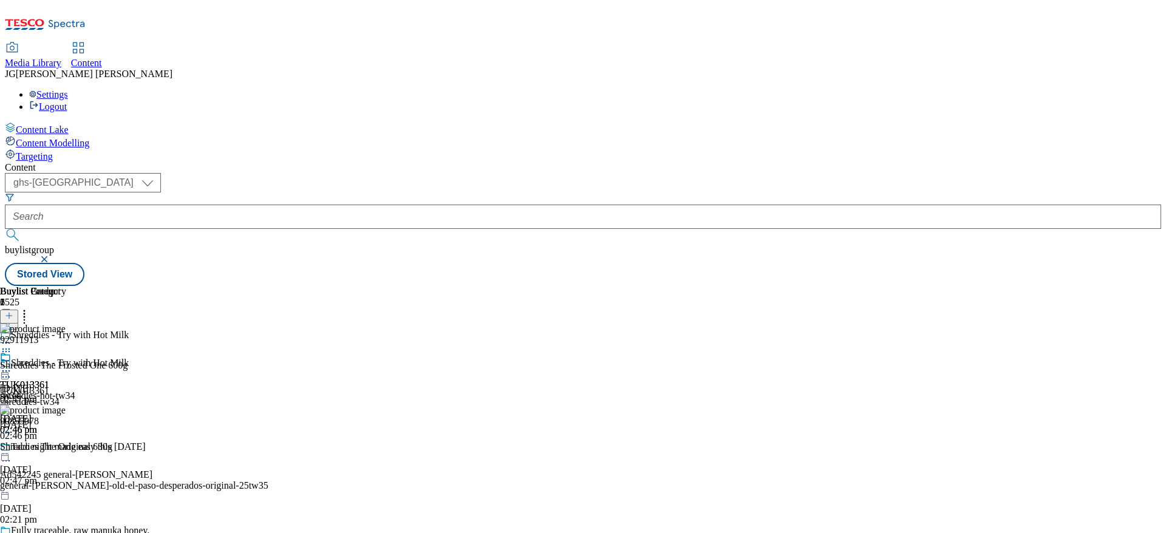
click at [12, 355] on icon at bounding box center [6, 371] width 12 height 12
click at [66, 355] on span "Preview" at bounding box center [52, 452] width 29 height 9
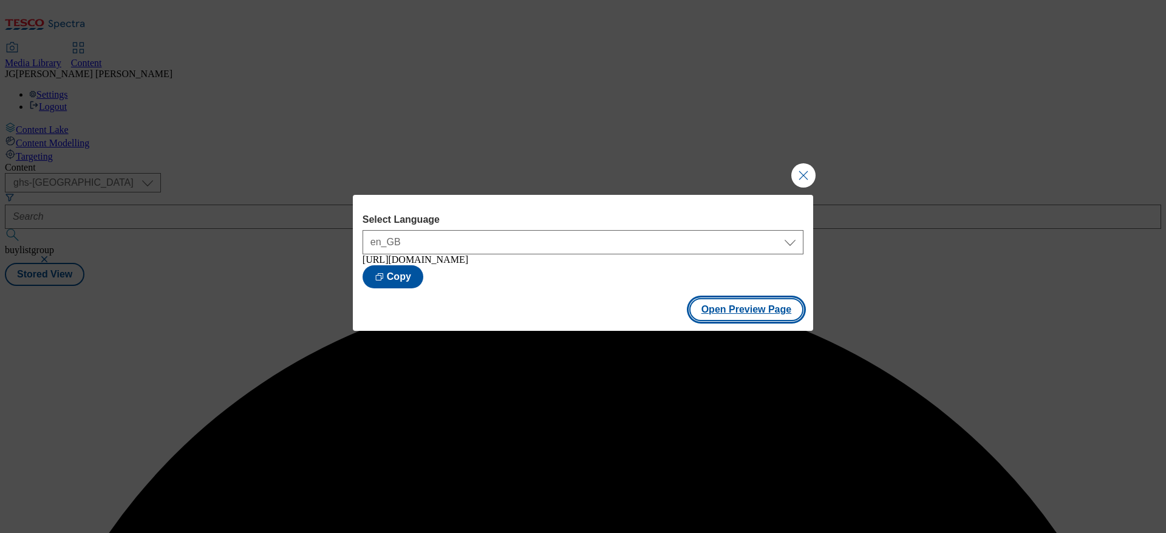
click at [753, 321] on button "Open Preview Page" at bounding box center [746, 309] width 115 height 23
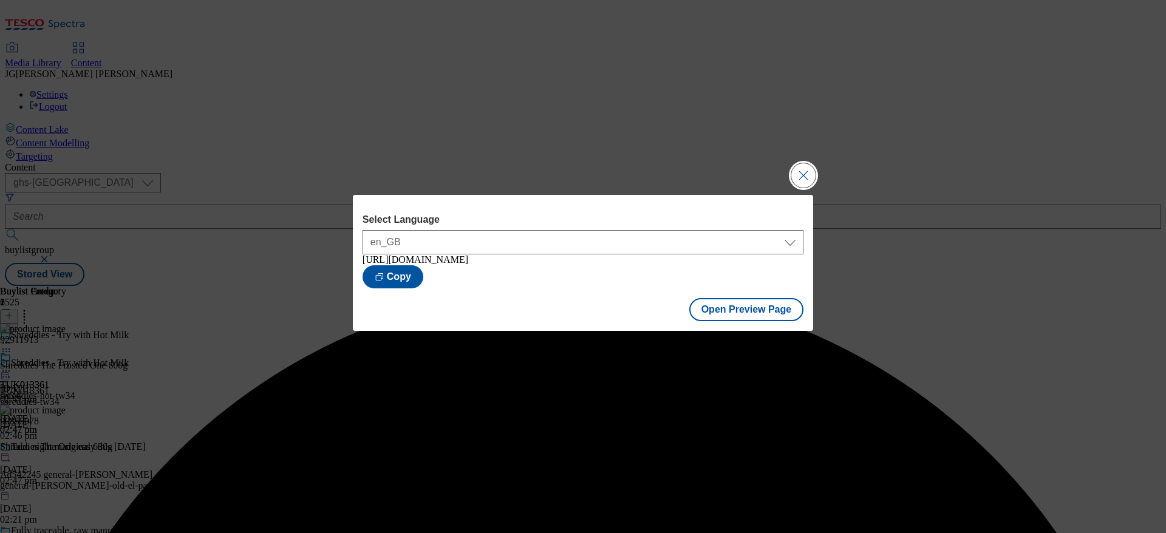
click at [776, 168] on button "Close Modal" at bounding box center [803, 175] width 24 height 24
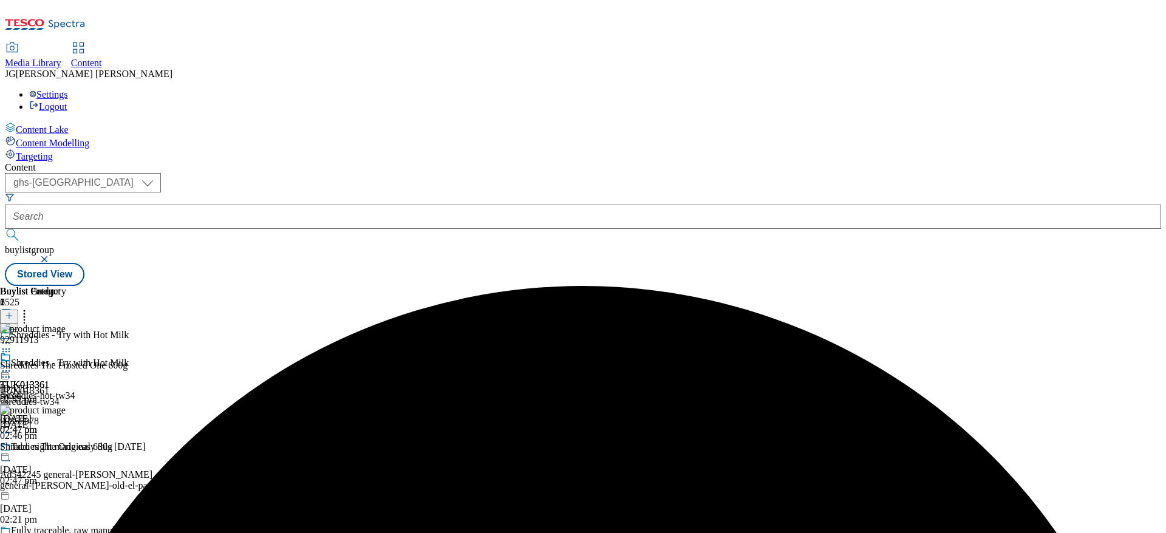
click at [7, 355] on circle at bounding box center [6, 371] width 2 height 2
click at [78, 355] on span "Un-preview" at bounding box center [58, 466] width 41 height 9
click at [7, 355] on circle at bounding box center [6, 371] width 2 height 2
click at [56, 355] on button "Edit" at bounding box center [40, 396] width 32 height 14
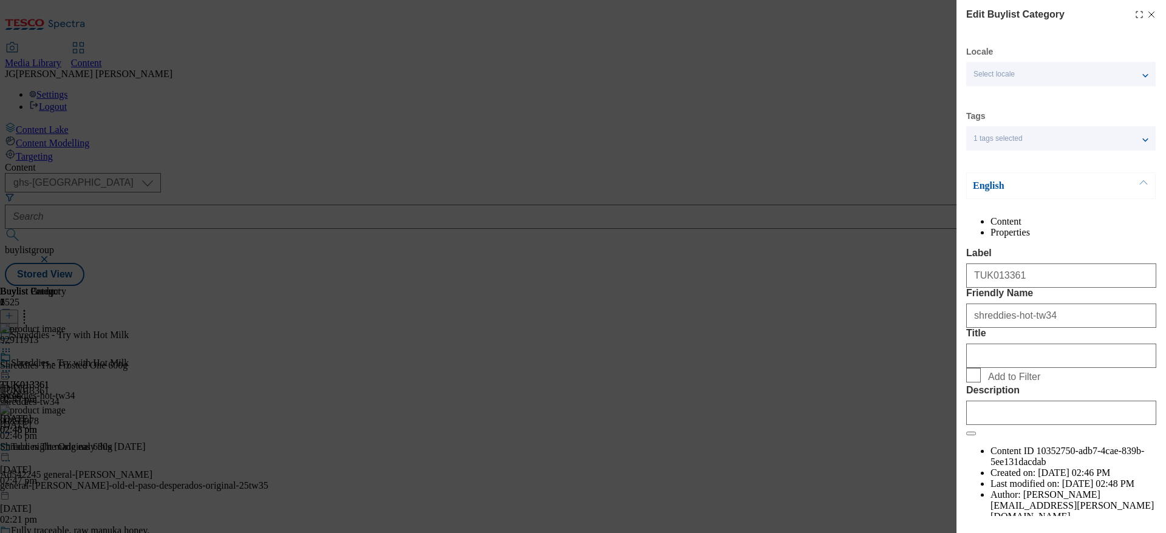
scroll to position [78, 0]
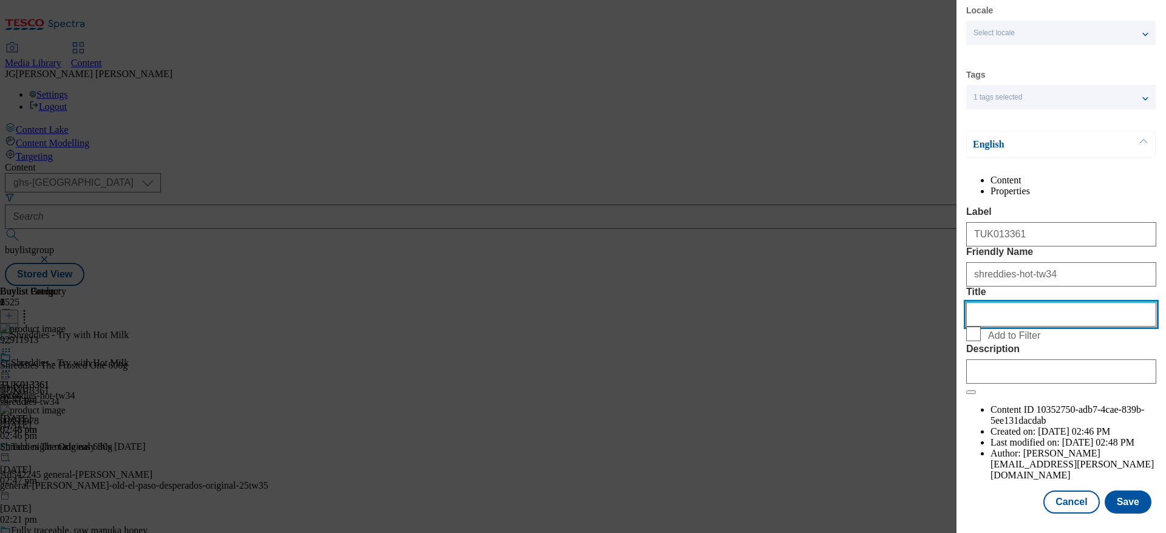
click at [776, 327] on input "Title" at bounding box center [1061, 314] width 190 height 24
paste input "Add some warmth to your cold mornings by trying your Shreddies with hot milk."
type input "Add some warmth to your cold mornings by trying your Shreddies with hot milk."
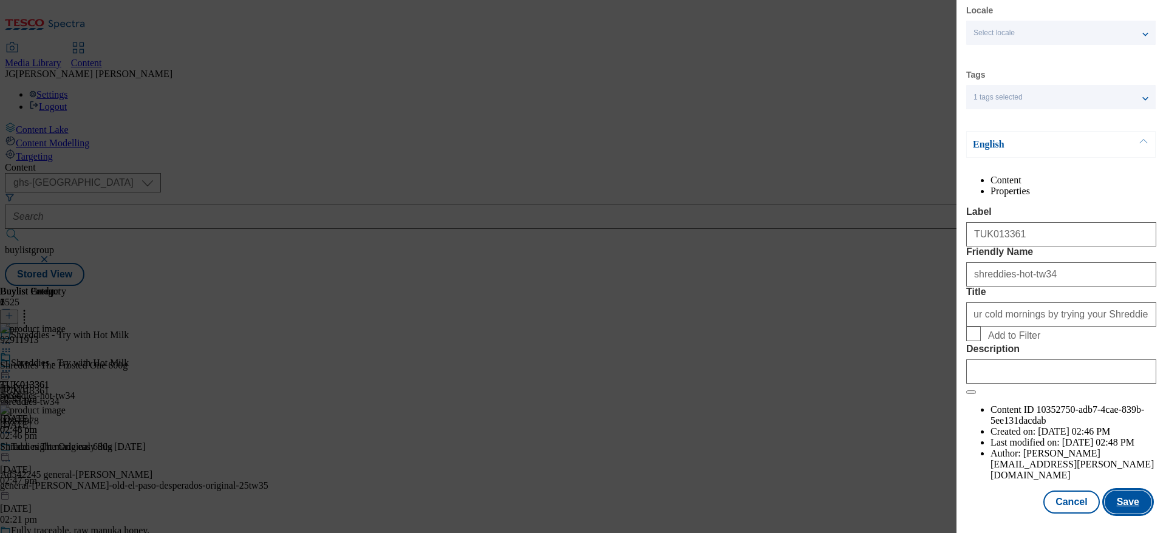
click at [776, 355] on button "Save" at bounding box center [1127, 502] width 47 height 23
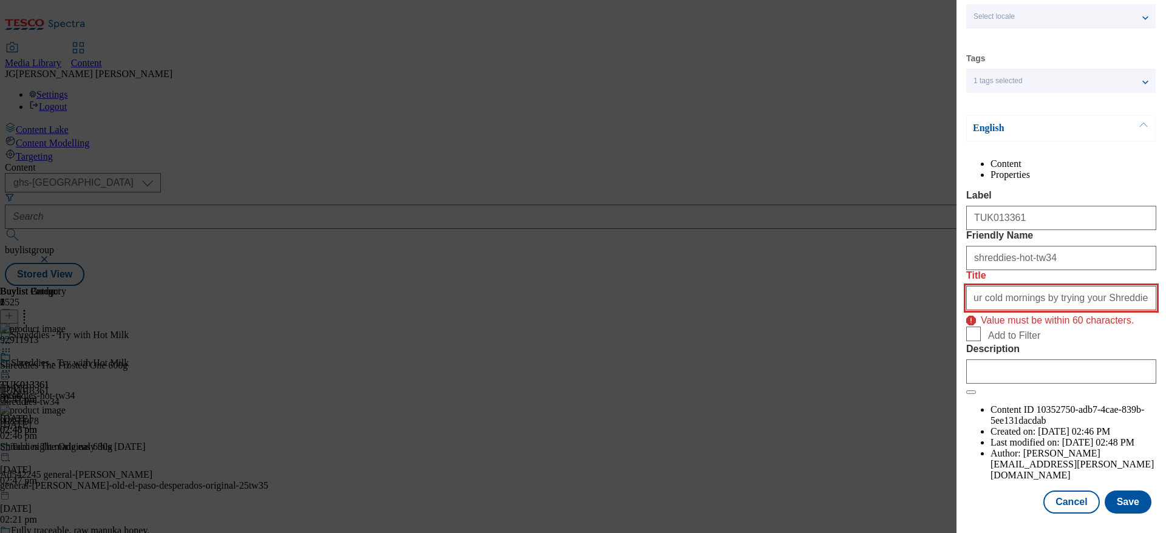
click at [776, 310] on input "Add some warmth to your cold mornings by trying your Shreddies with hot milk." at bounding box center [1061, 298] width 190 height 24
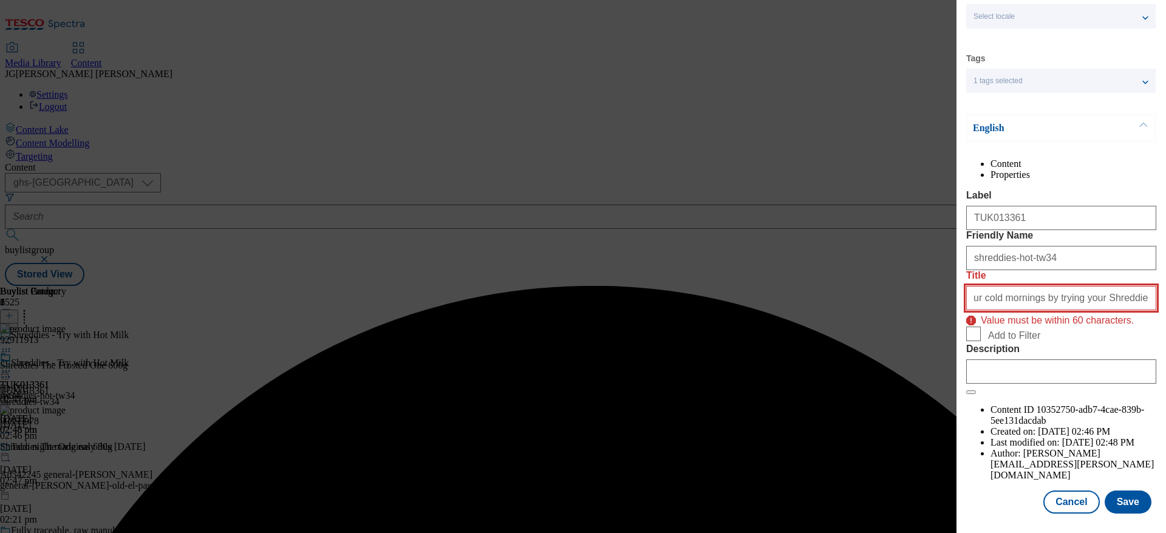
scroll to position [0, 0]
click at [776, 310] on input "Add some warmth to your cold mornings by trying your Shreddies with hot milk." at bounding box center [1061, 298] width 190 height 24
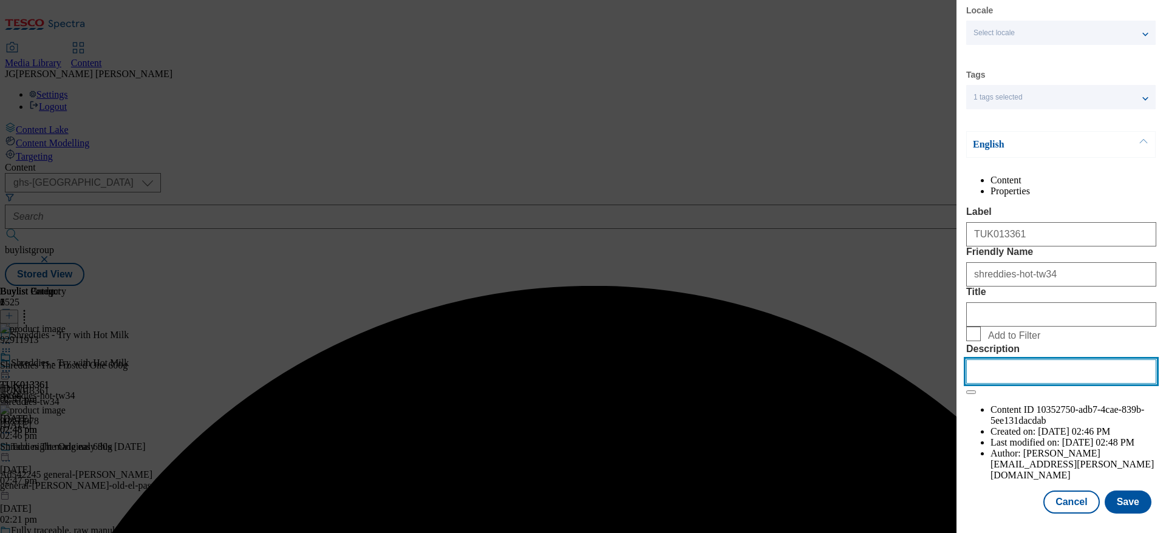
click at [776, 355] on input "Description" at bounding box center [1061, 371] width 190 height 24
paste input "Add some warmth to your cold mornings by trying your Shreddies with hot milk."
type input "Add some warmth to your cold mornings by trying your Shreddies with hot milk."
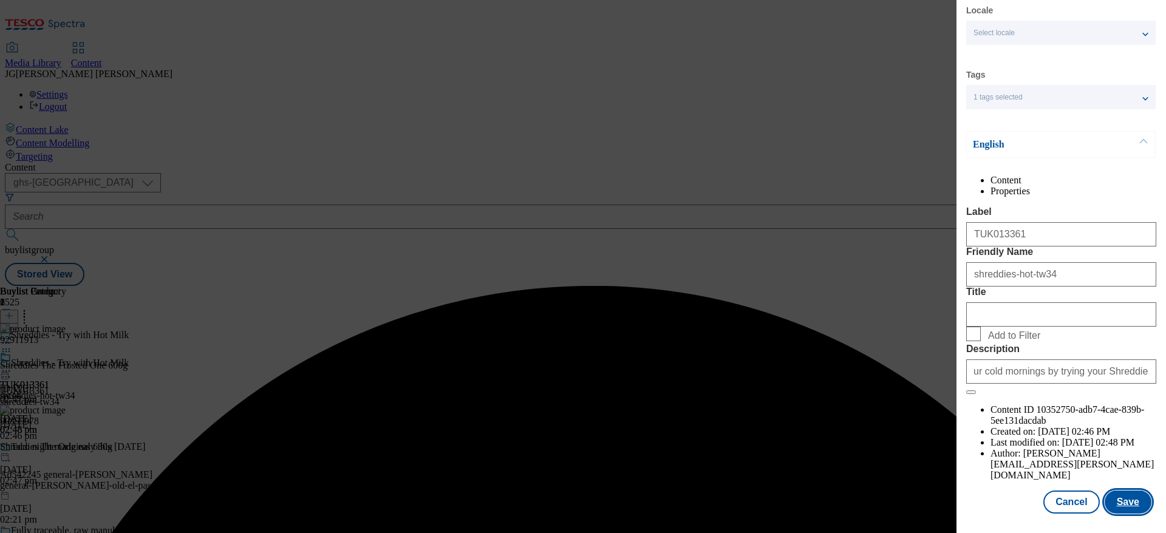
click at [776, 355] on button "Save" at bounding box center [1127, 502] width 47 height 23
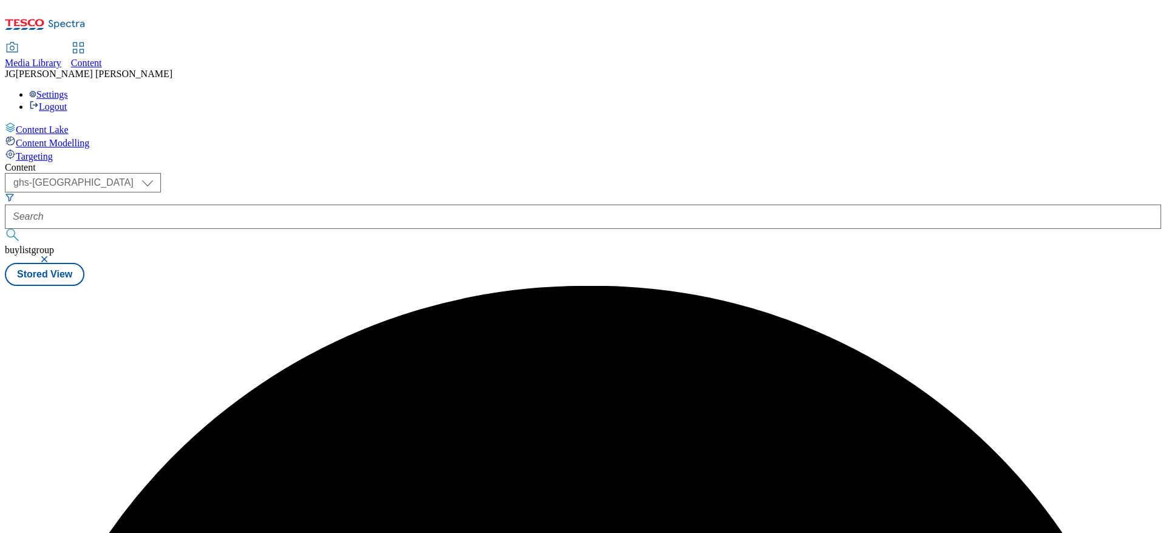
click at [776, 190] on div "Content ( optional ) ghs-roi ghs-[GEOGRAPHIC_DATA] ghs-uk buylistgroup Stored V…" at bounding box center [583, 224] width 1156 height 124
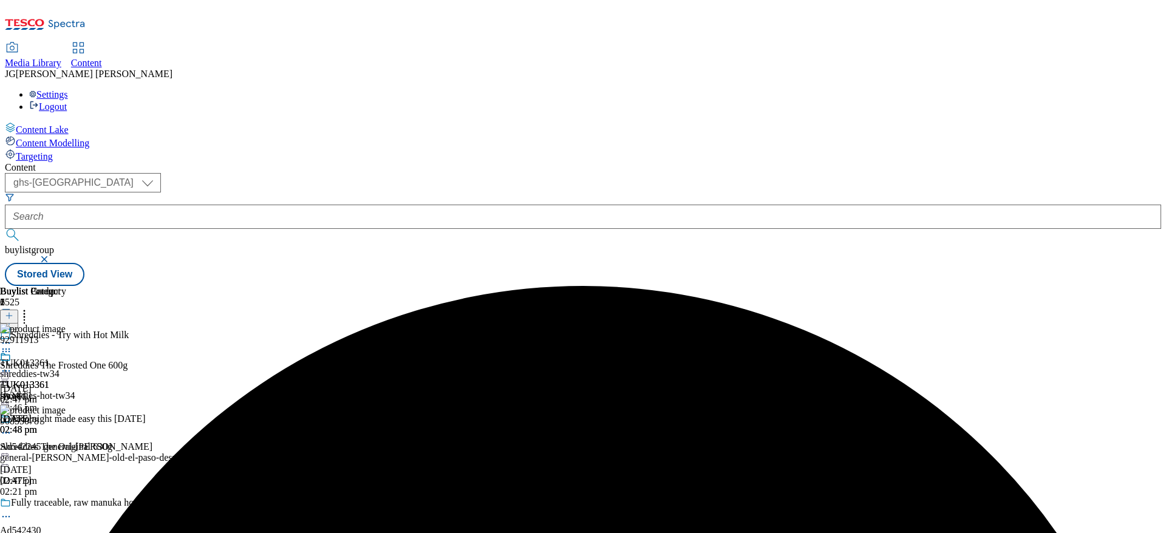
click at [12, 355] on icon at bounding box center [6, 371] width 12 height 12
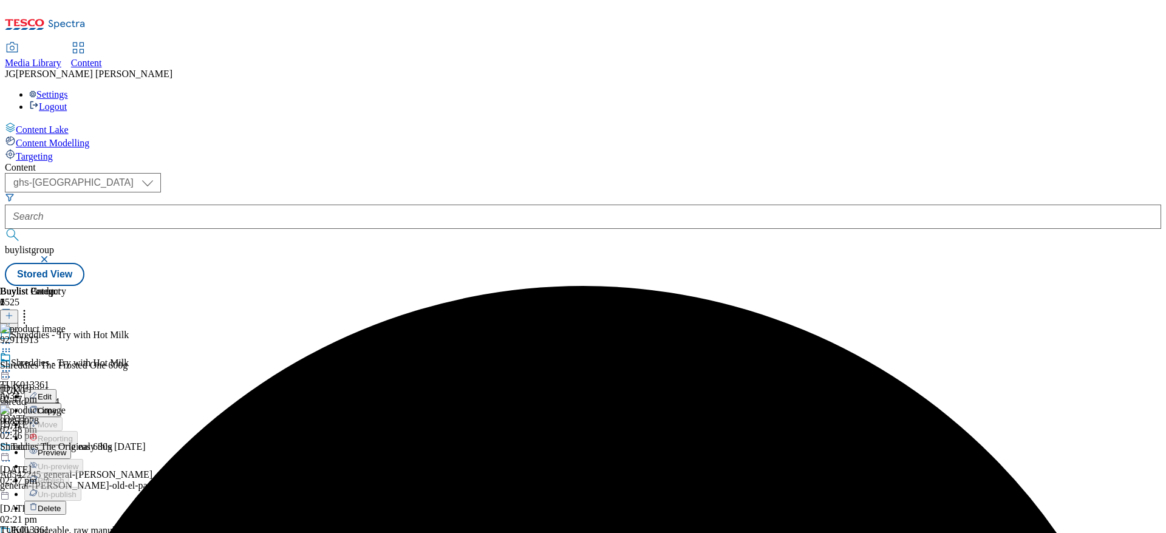
click at [66, 355] on span "Preview" at bounding box center [52, 452] width 29 height 9
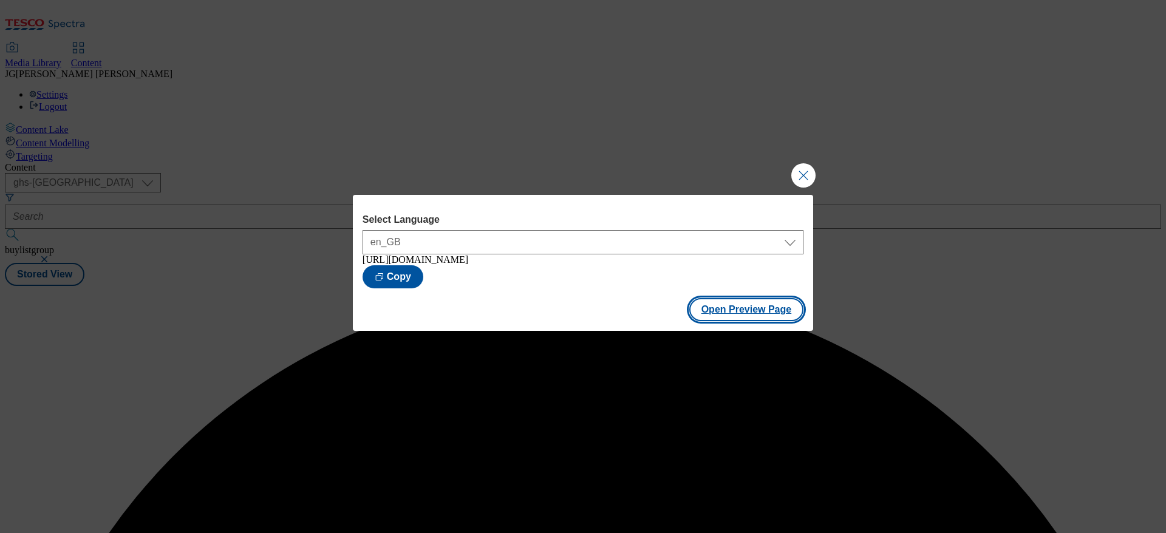
click at [734, 315] on button "Open Preview Page" at bounding box center [746, 309] width 115 height 23
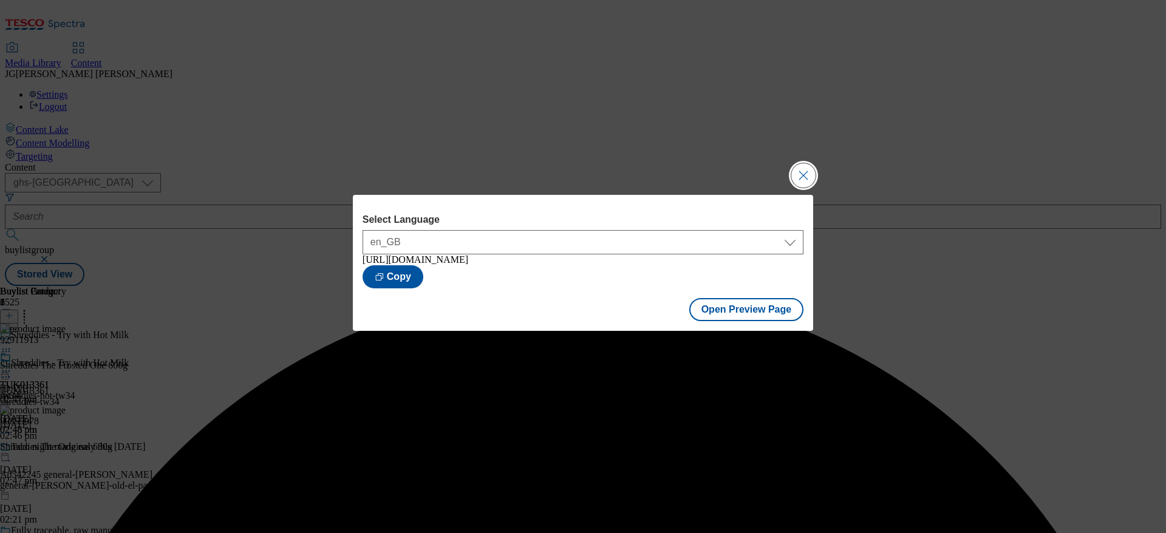
click at [776, 173] on button "Close Modal" at bounding box center [803, 175] width 24 height 24
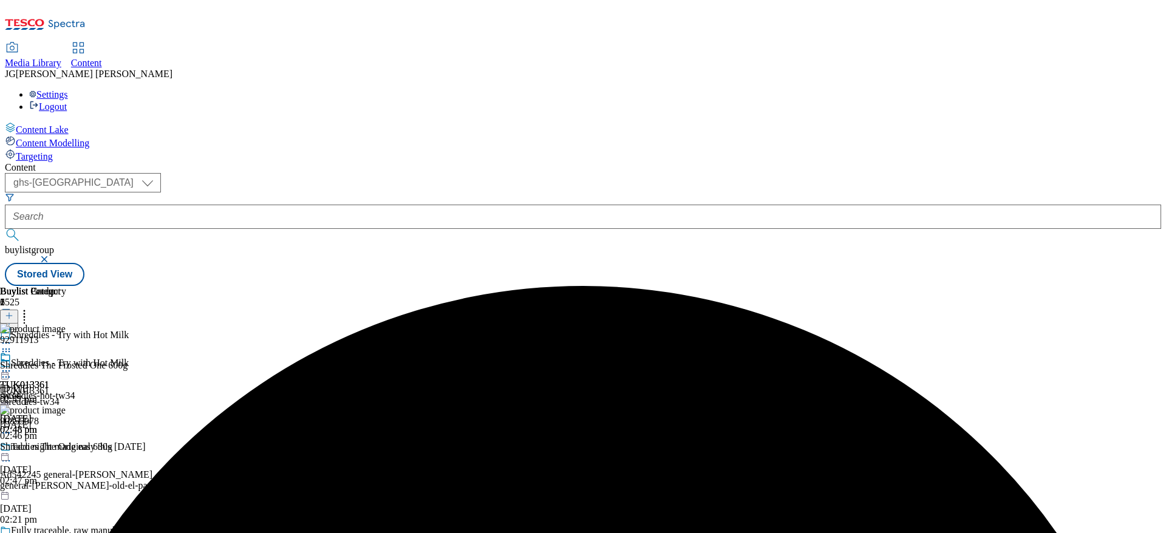
click at [12, 355] on icon at bounding box center [6, 371] width 12 height 12
click at [64, 355] on span "Publish" at bounding box center [51, 494] width 27 height 9
